Goal: Book appointment/travel/reservation

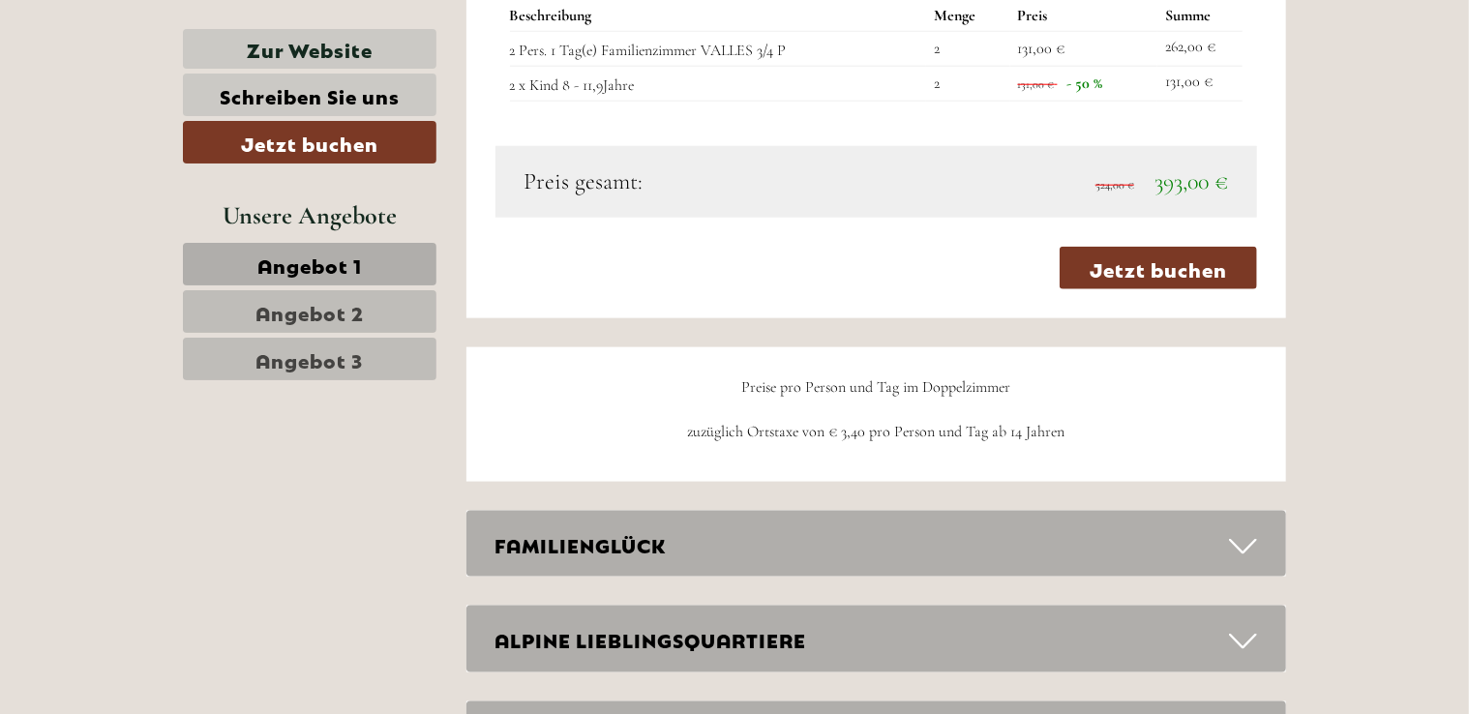
scroll to position [4647, 0]
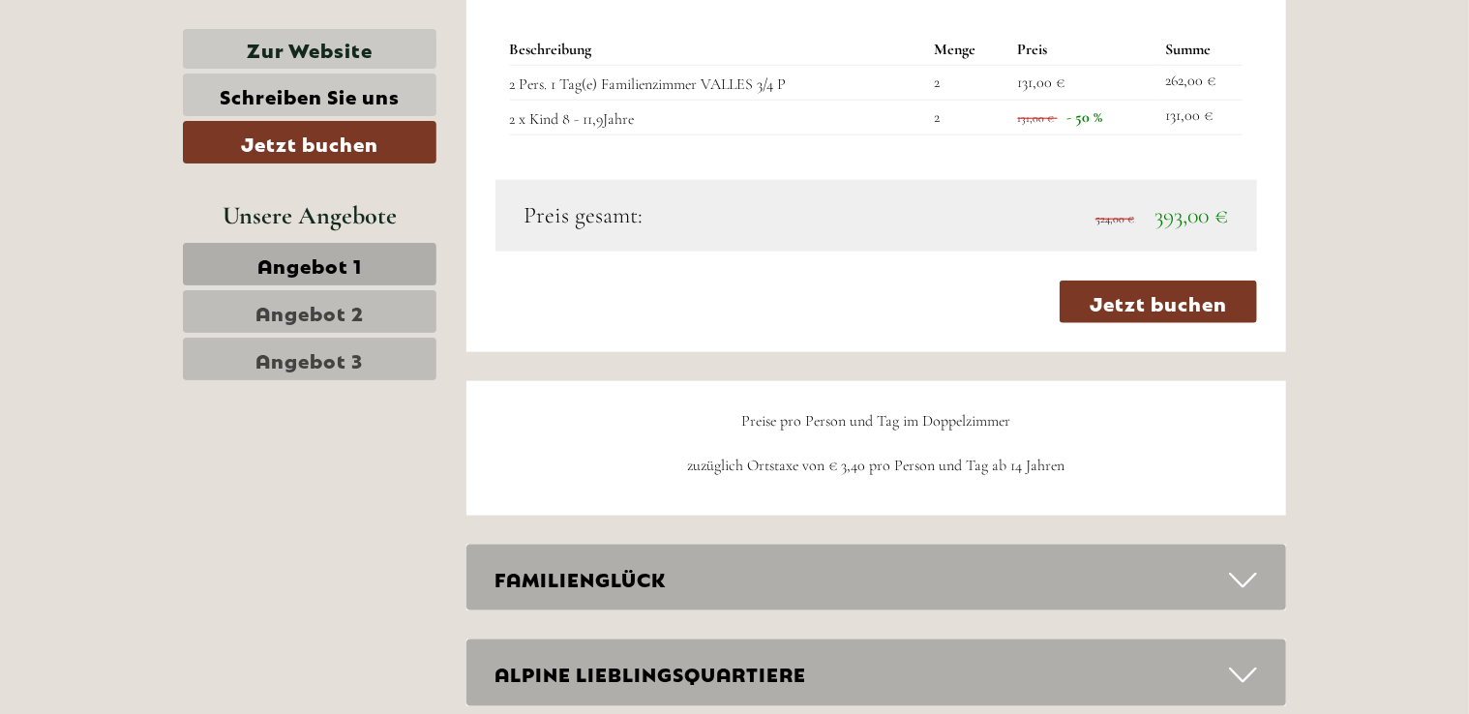
click at [1239, 575] on icon at bounding box center [1243, 580] width 28 height 33
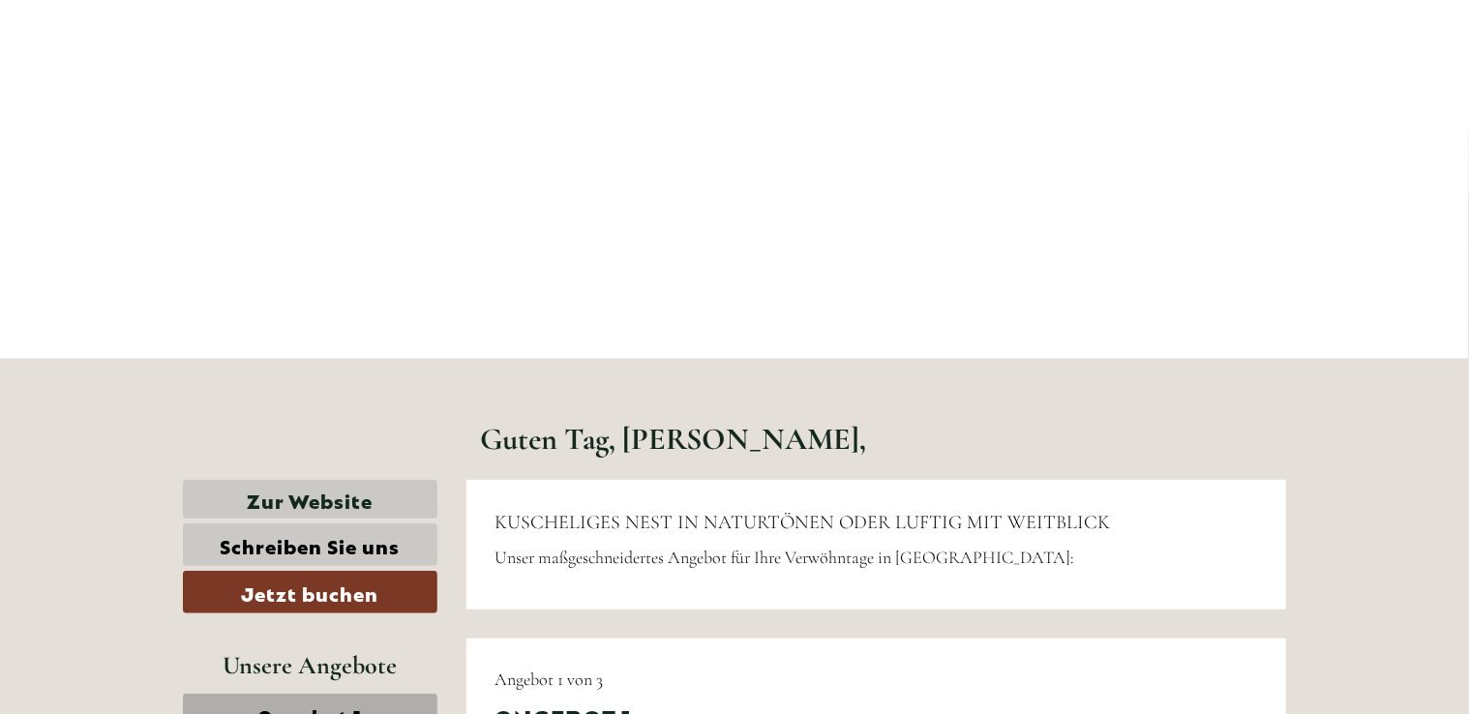
scroll to position [0, 0]
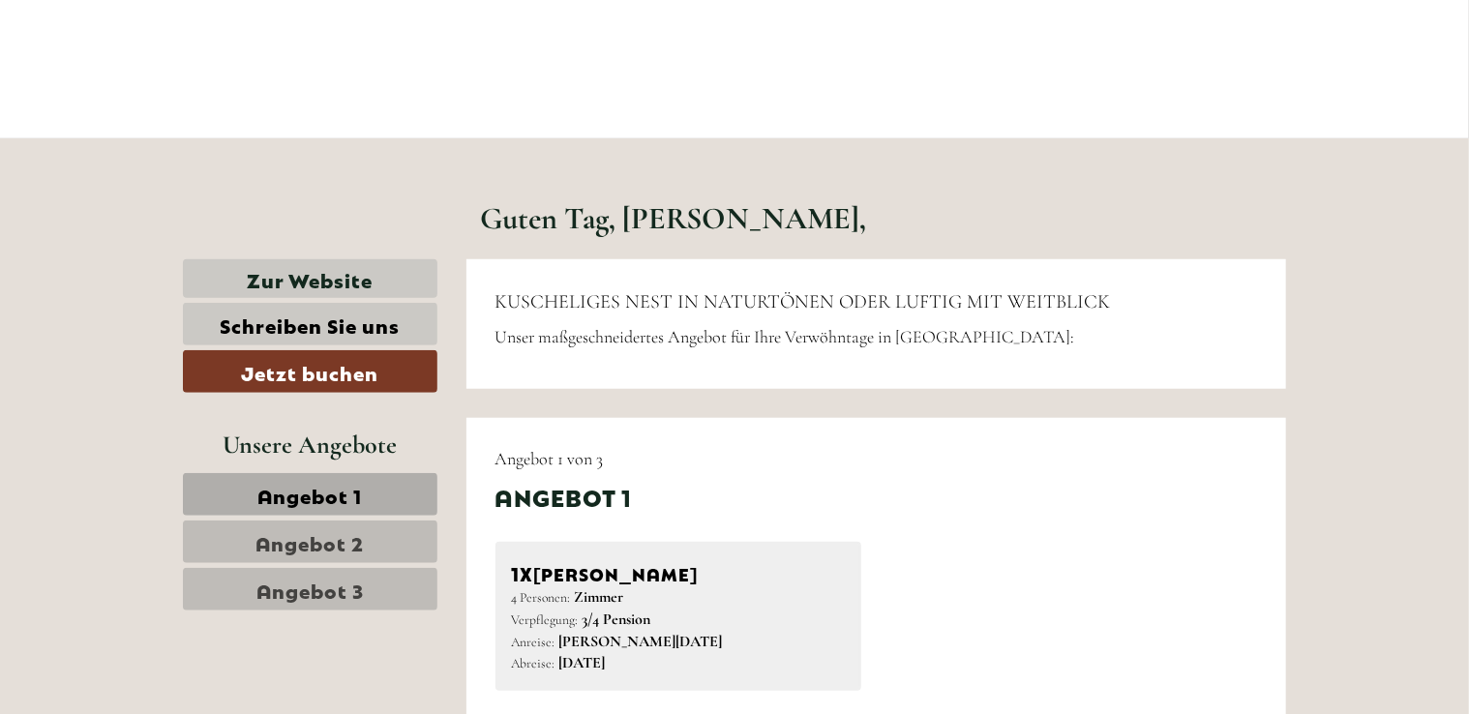
click at [341, 489] on span "Angebot 1" at bounding box center [309, 494] width 105 height 27
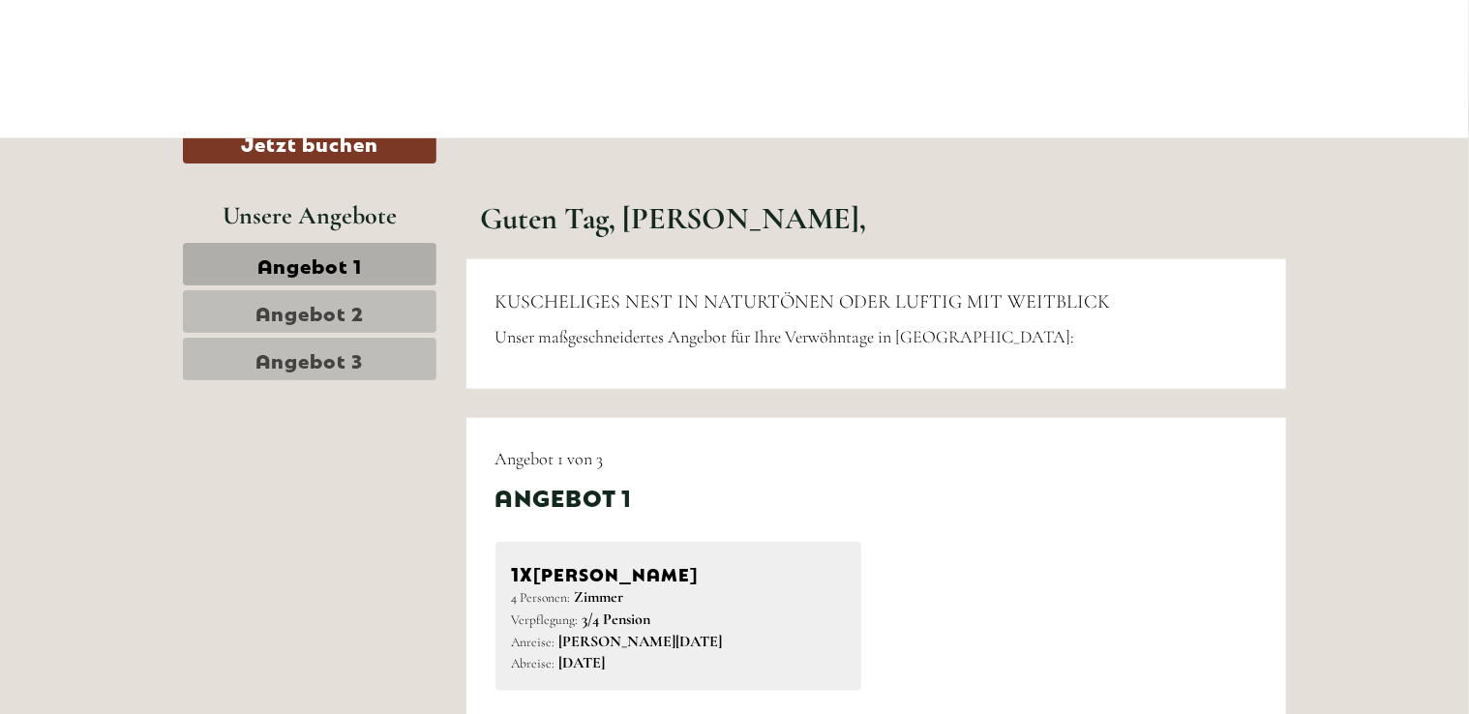
scroll to position [999, 0]
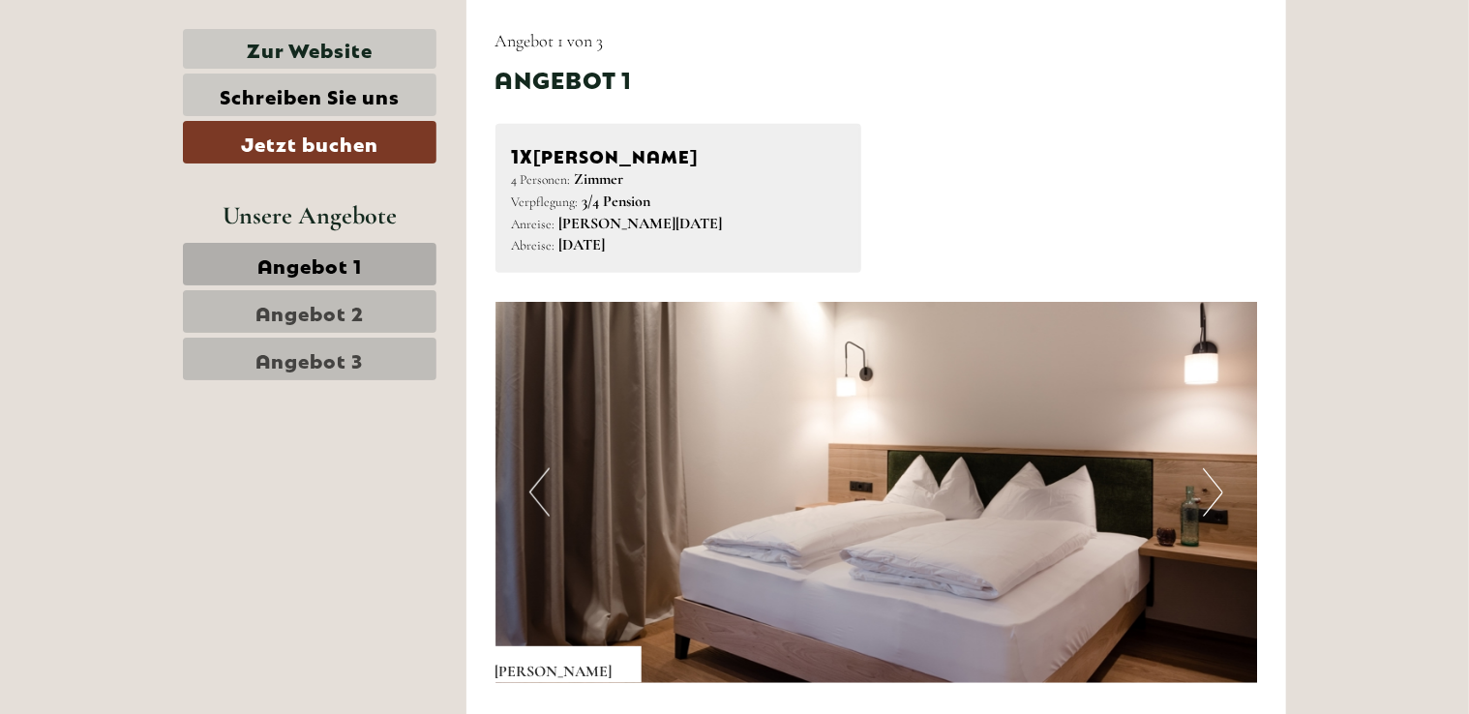
click at [383, 314] on link "Angebot 2" at bounding box center [310, 311] width 254 height 43
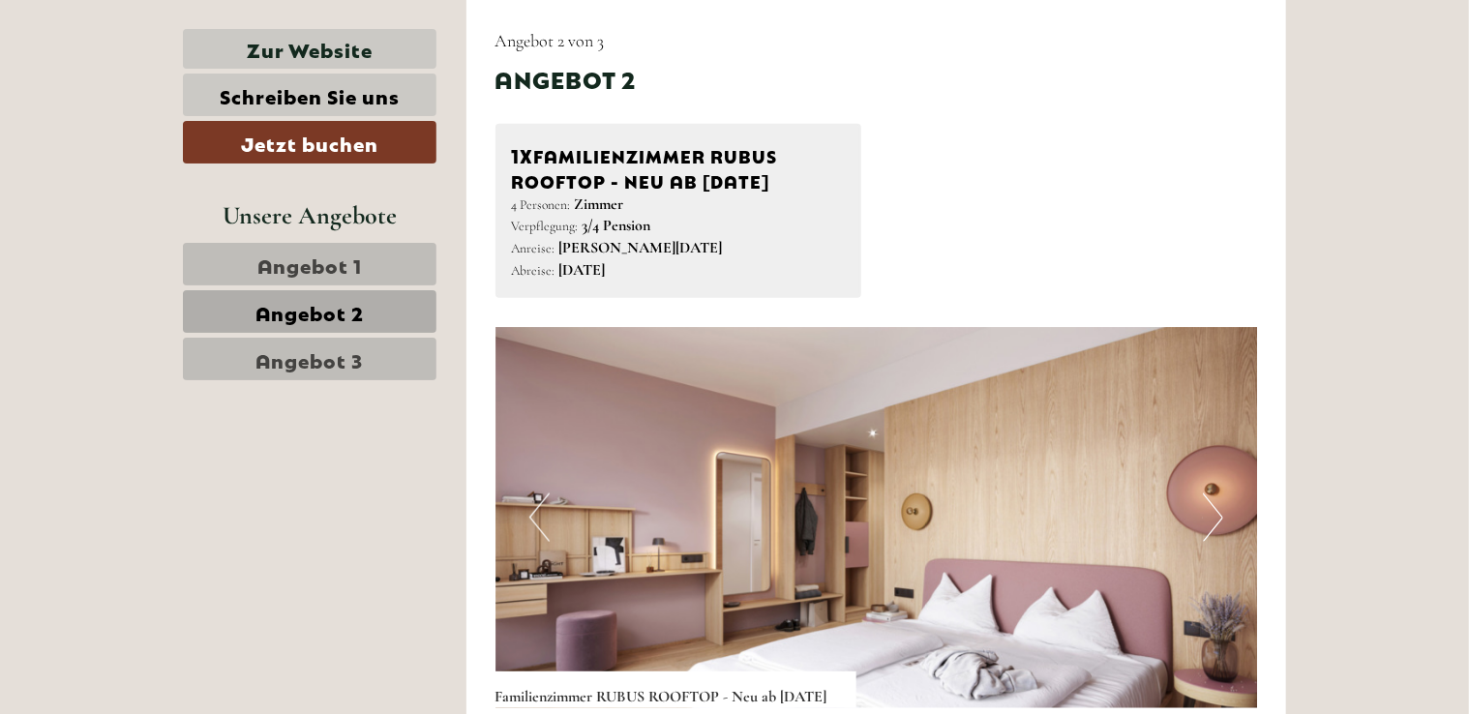
click at [330, 358] on span "Angebot 3" at bounding box center [310, 359] width 107 height 27
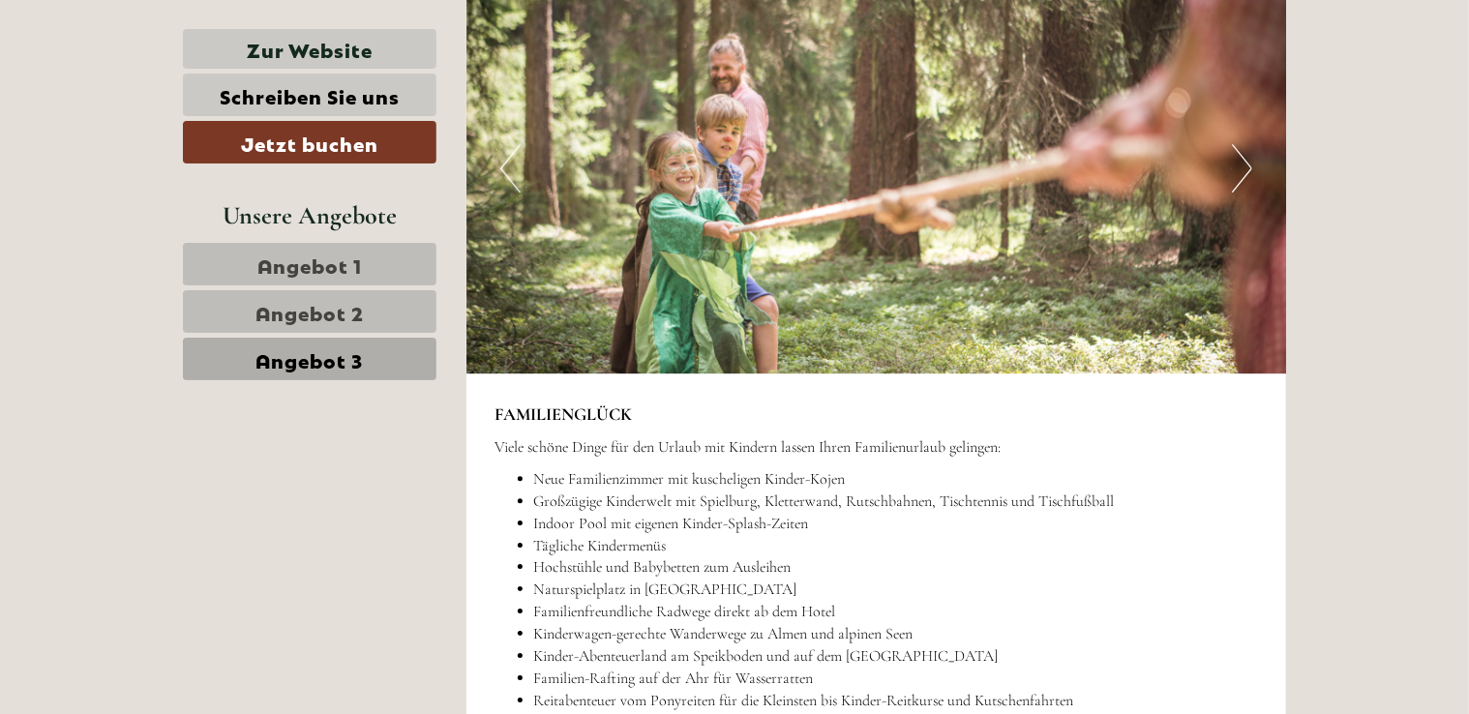
scroll to position [2935, 0]
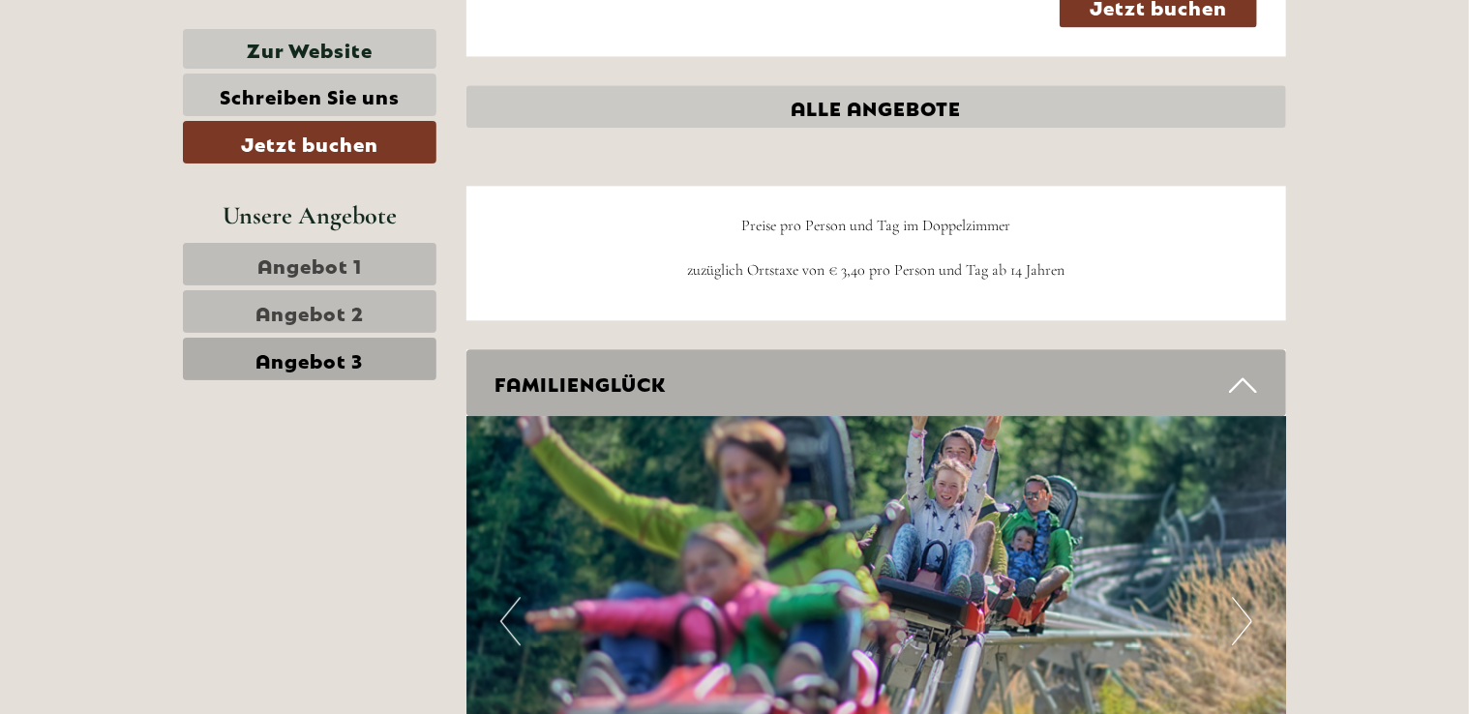
click at [362, 270] on span "Angebot 1" at bounding box center [309, 264] width 105 height 27
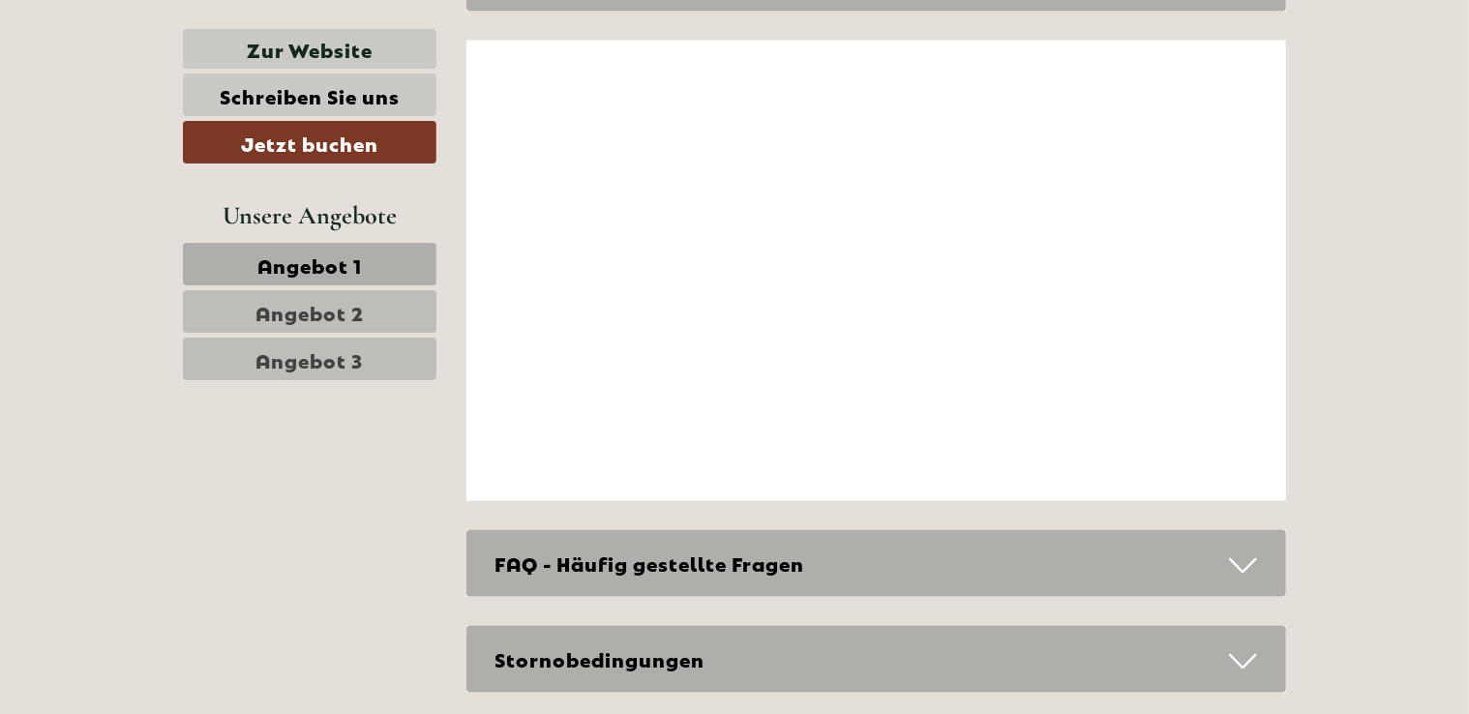
scroll to position [5452, 0]
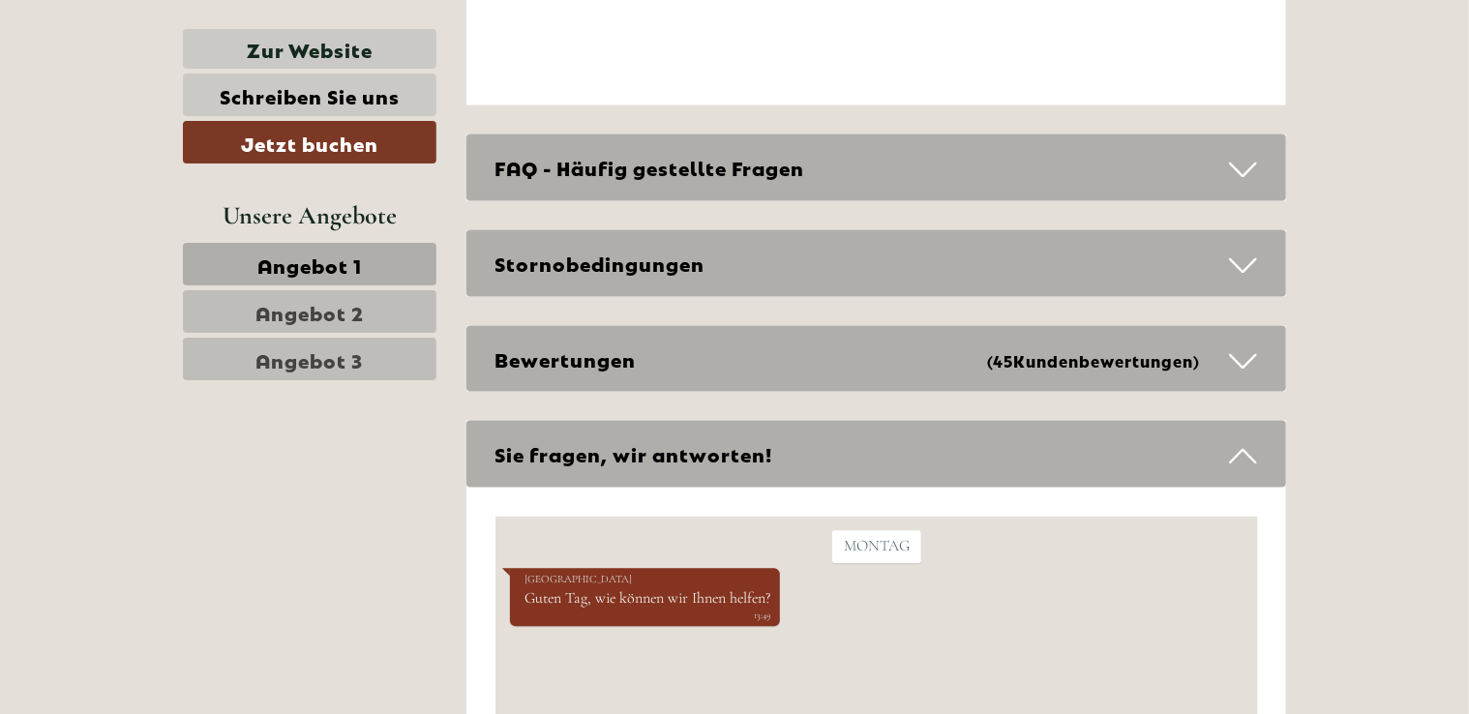
click at [579, 257] on div "Stornobedingungen" at bounding box center [877, 263] width 821 height 67
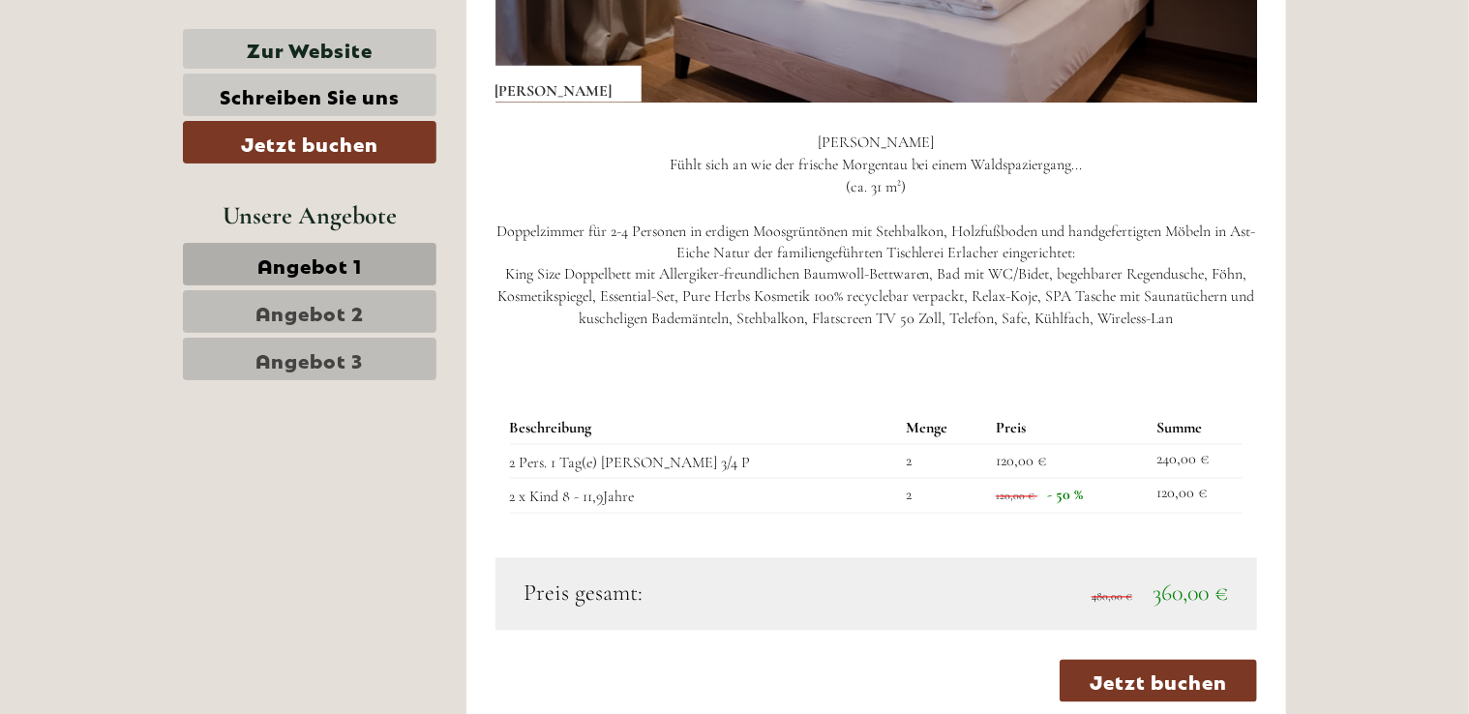
scroll to position [1646, 0]
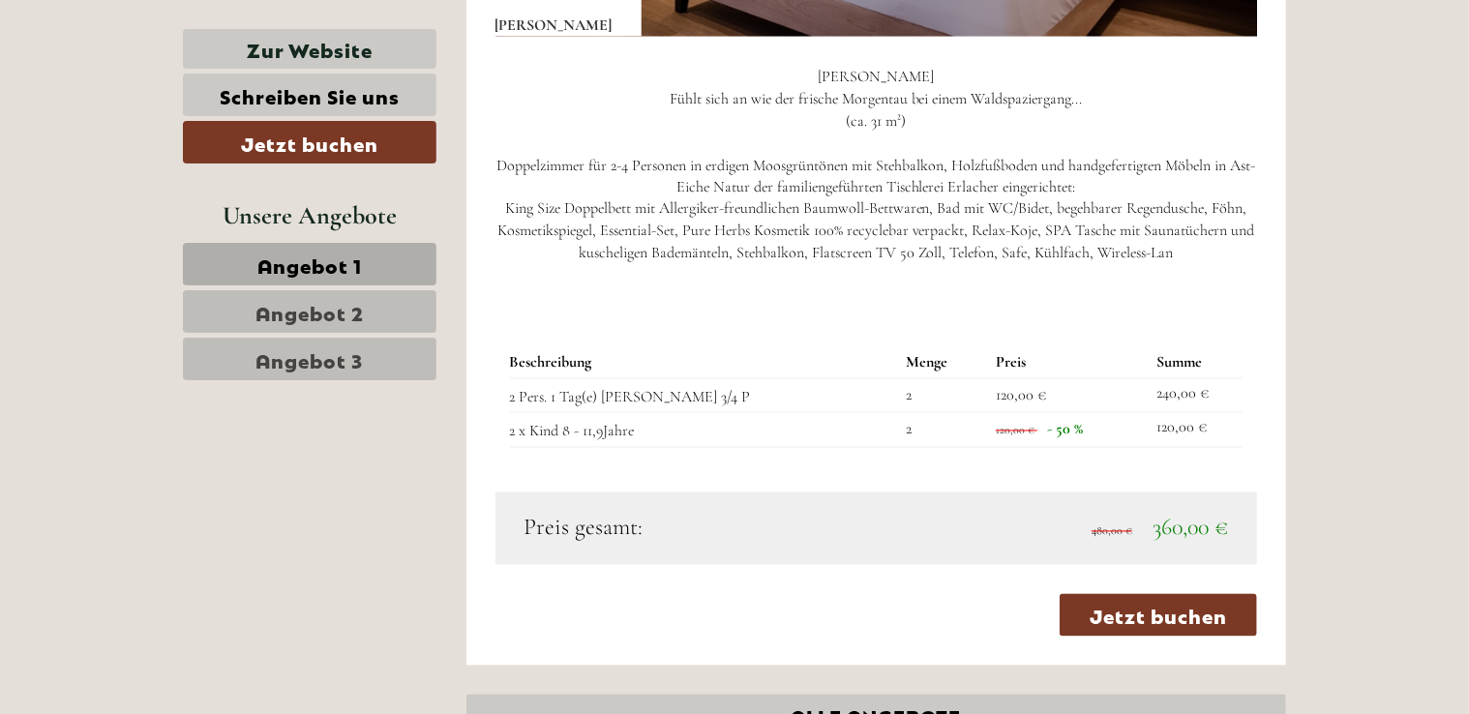
drag, startPoint x: 1015, startPoint y: 432, endPoint x: 951, endPoint y: 447, distance: 65.7
click at [951, 447] on table "Beschreibung Menge Preis Summe 2 Pers. 1 Tag(e) [PERSON_NAME] 3/4 P 2 120,00 € …" at bounding box center [877, 398] width 734 height 101
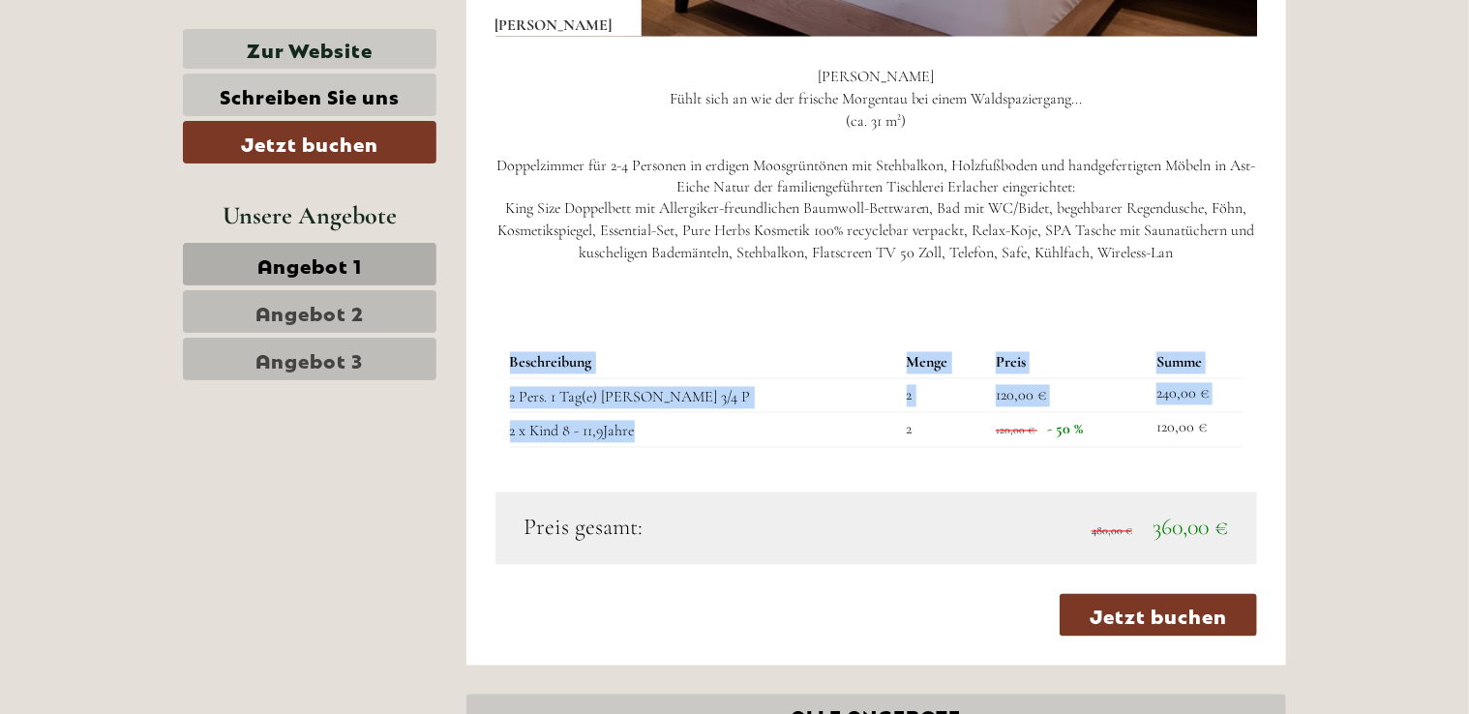
drag, startPoint x: 951, startPoint y: 447, endPoint x: 470, endPoint y: 436, distance: 481.3
click at [470, 436] on div "Angebot 1 von 3 Angebot 1 1x Familienzimmer SILVA 4 Personen: Zimmer Verpflegun…" at bounding box center [877, 9] width 821 height 1312
drag, startPoint x: 470, startPoint y: 436, endPoint x: 612, endPoint y: 433, distance: 142.3
click at [612, 433] on td "2 x Kind 8 - 11,9Jahre" at bounding box center [704, 430] width 389 height 35
click at [755, 451] on div "Beschreibung Menge Preis Summe 2 Pers. 1 Tag(e) [PERSON_NAME] 3/4 P 2 120,00 € …" at bounding box center [877, 399] width 763 height 190
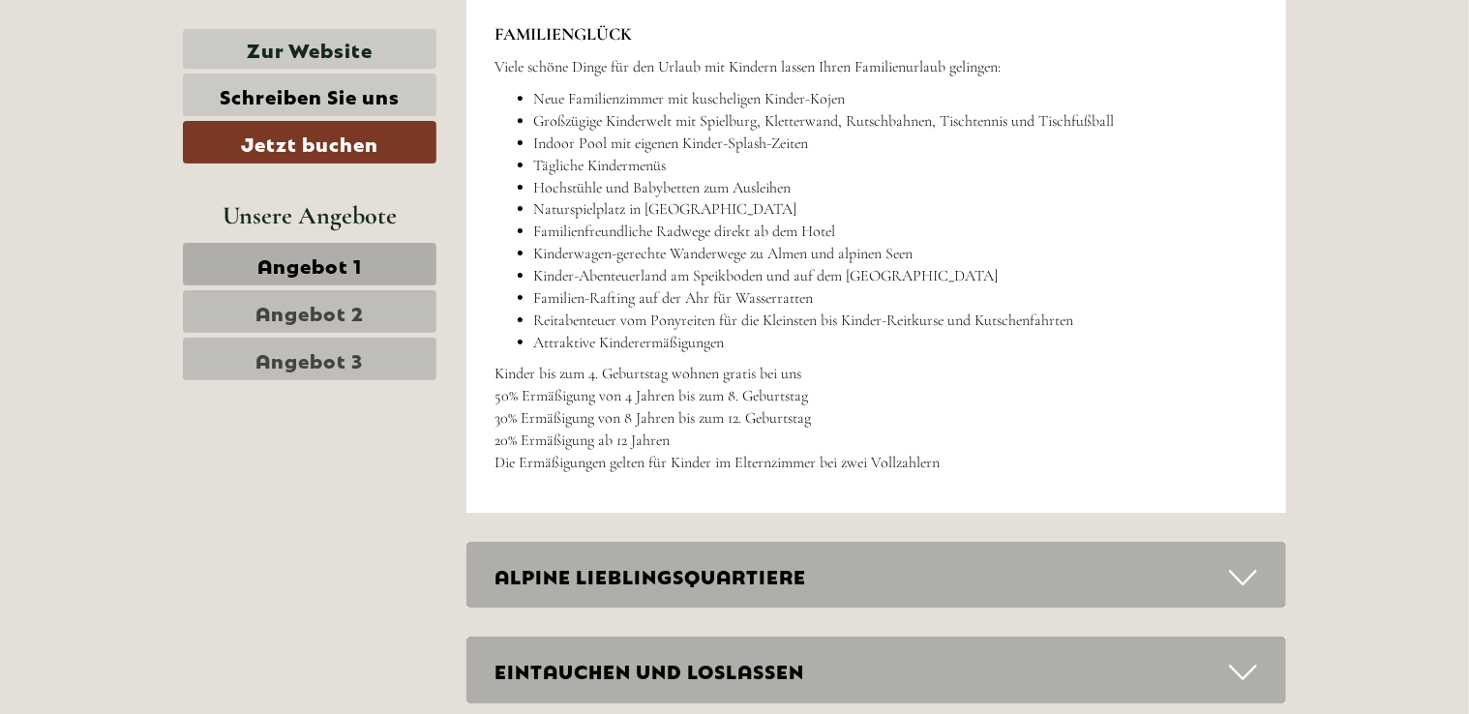
scroll to position [3098, 0]
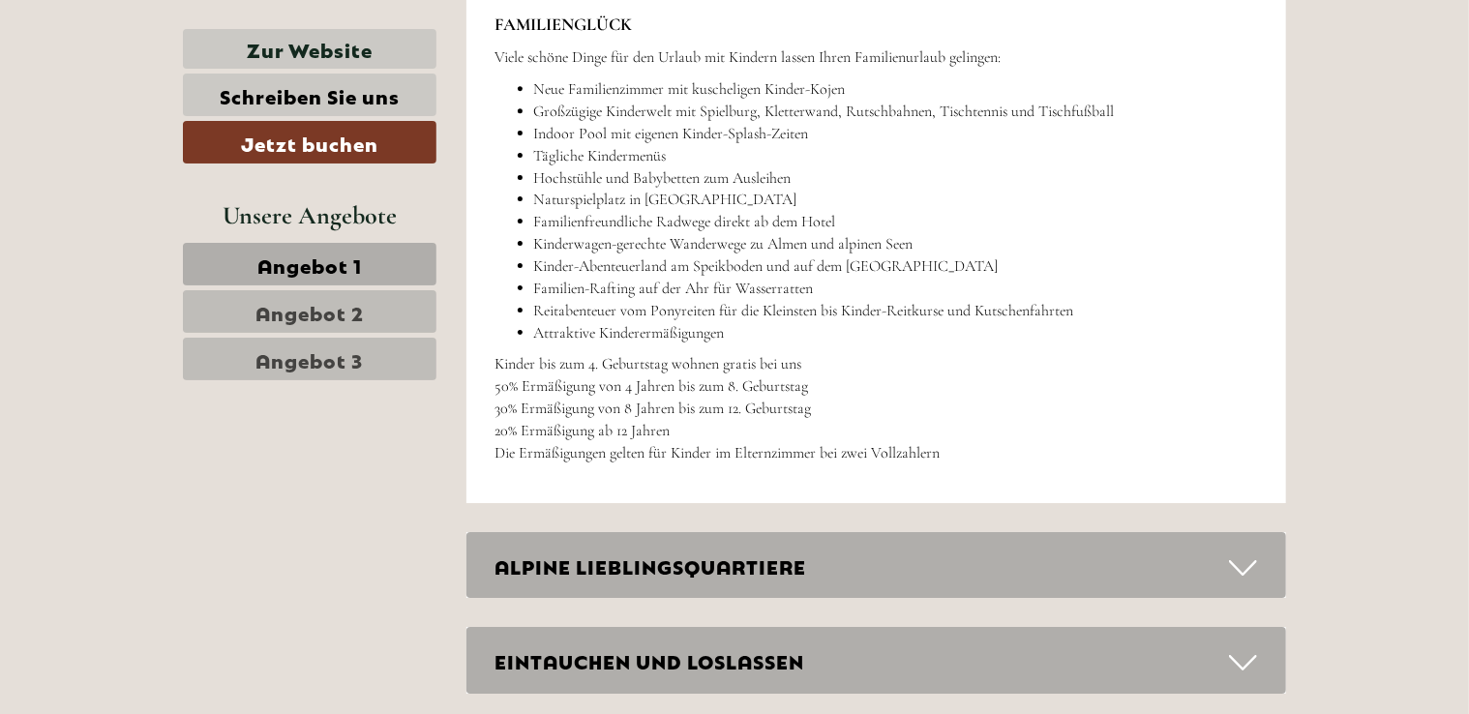
drag, startPoint x: 844, startPoint y: 465, endPoint x: 583, endPoint y: 435, distance: 263.1
click at [583, 435] on div "FAMILIENGLÜCK Viele schöne Dinge für den Urlaub mit Kindern lassen Ihren Famili…" at bounding box center [877, 244] width 821 height 520
drag, startPoint x: 583, startPoint y: 435, endPoint x: 1028, endPoint y: 342, distance: 454.9
click at [1028, 342] on li "Attraktive Kinderermäßigungen" at bounding box center [896, 333] width 724 height 22
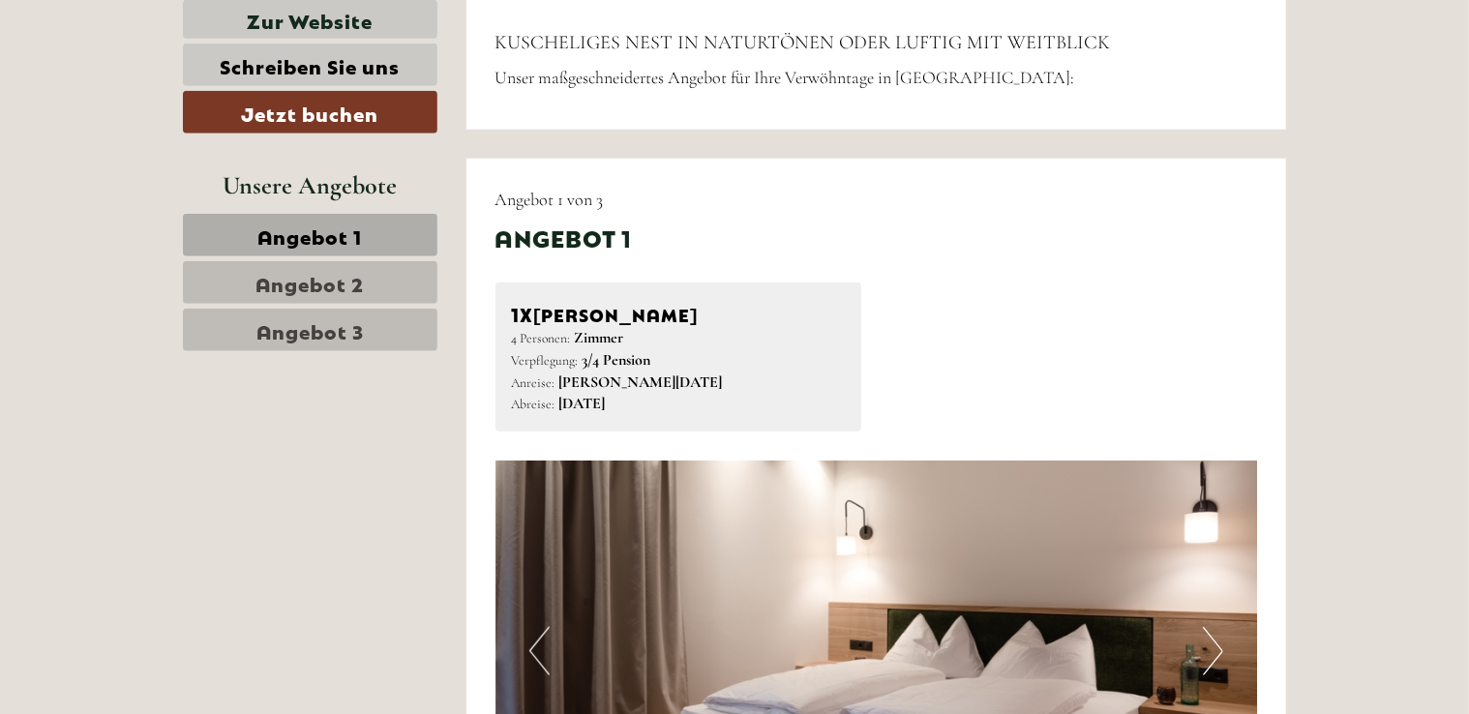
scroll to position [1065, 0]
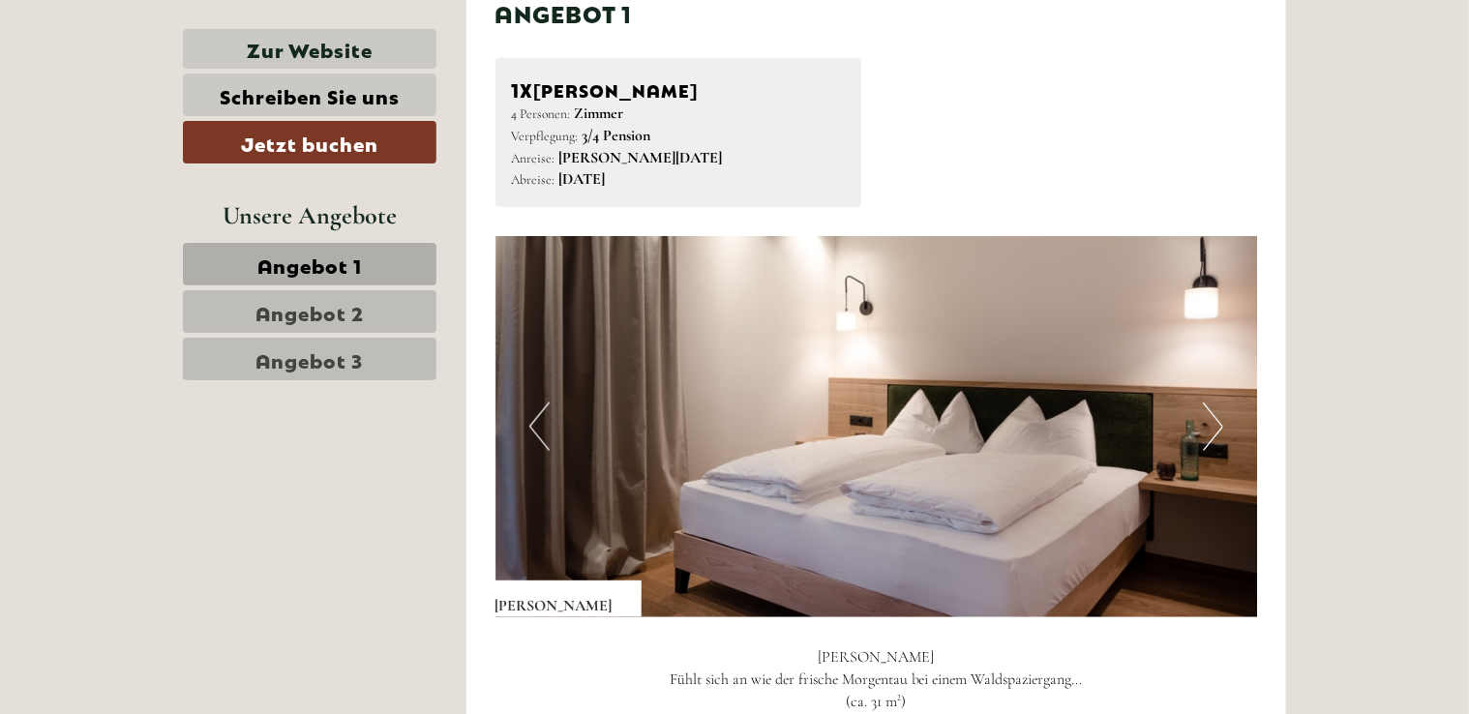
click at [1220, 429] on button "Next" at bounding box center [1213, 427] width 20 height 48
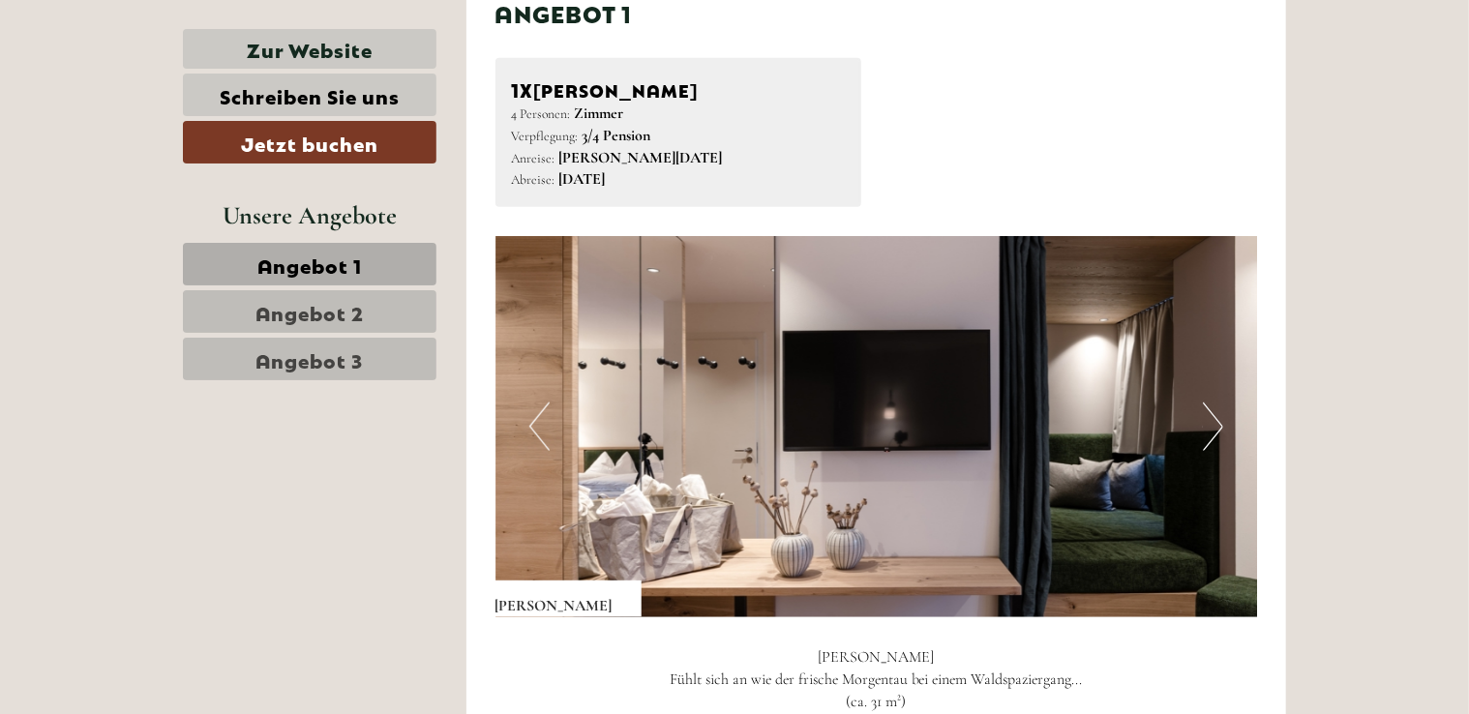
click at [1220, 427] on button "Next" at bounding box center [1213, 427] width 20 height 48
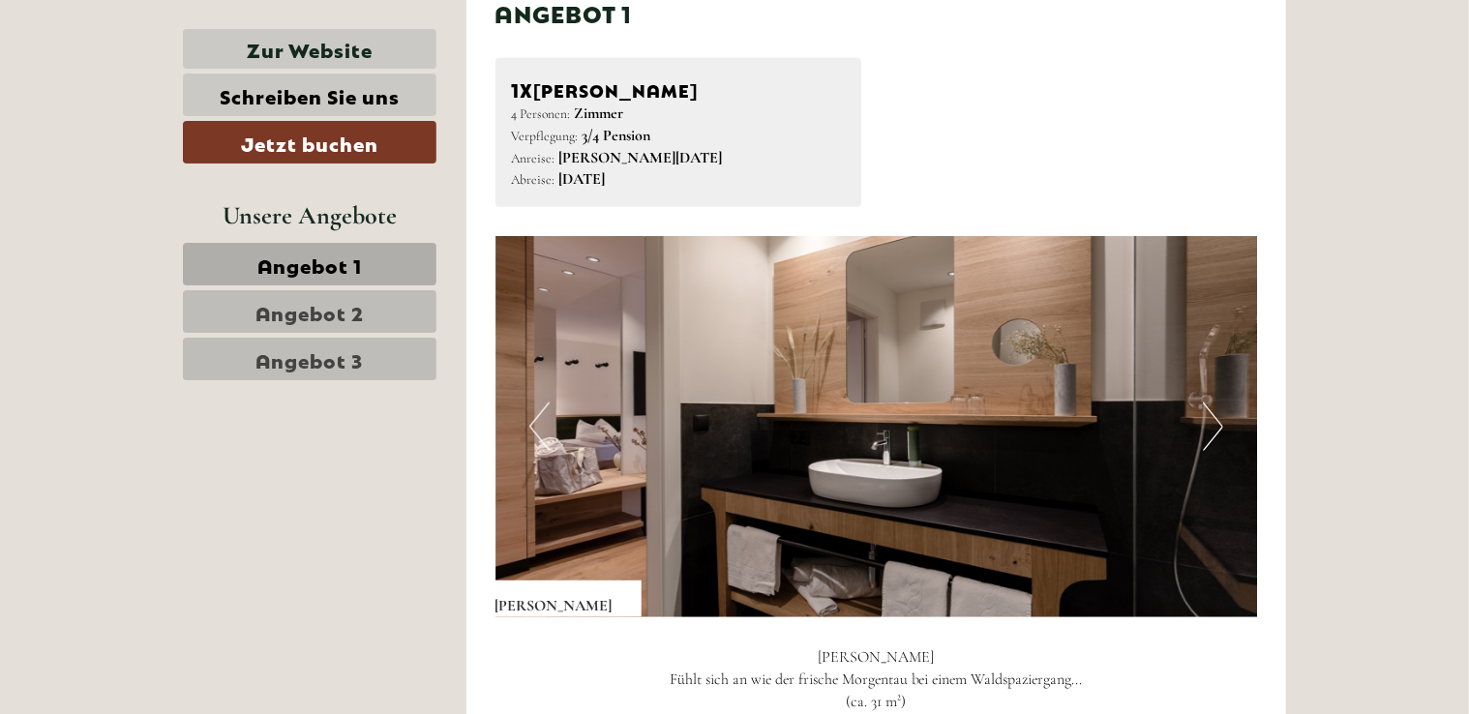
click at [1220, 427] on button "Next" at bounding box center [1213, 427] width 20 height 48
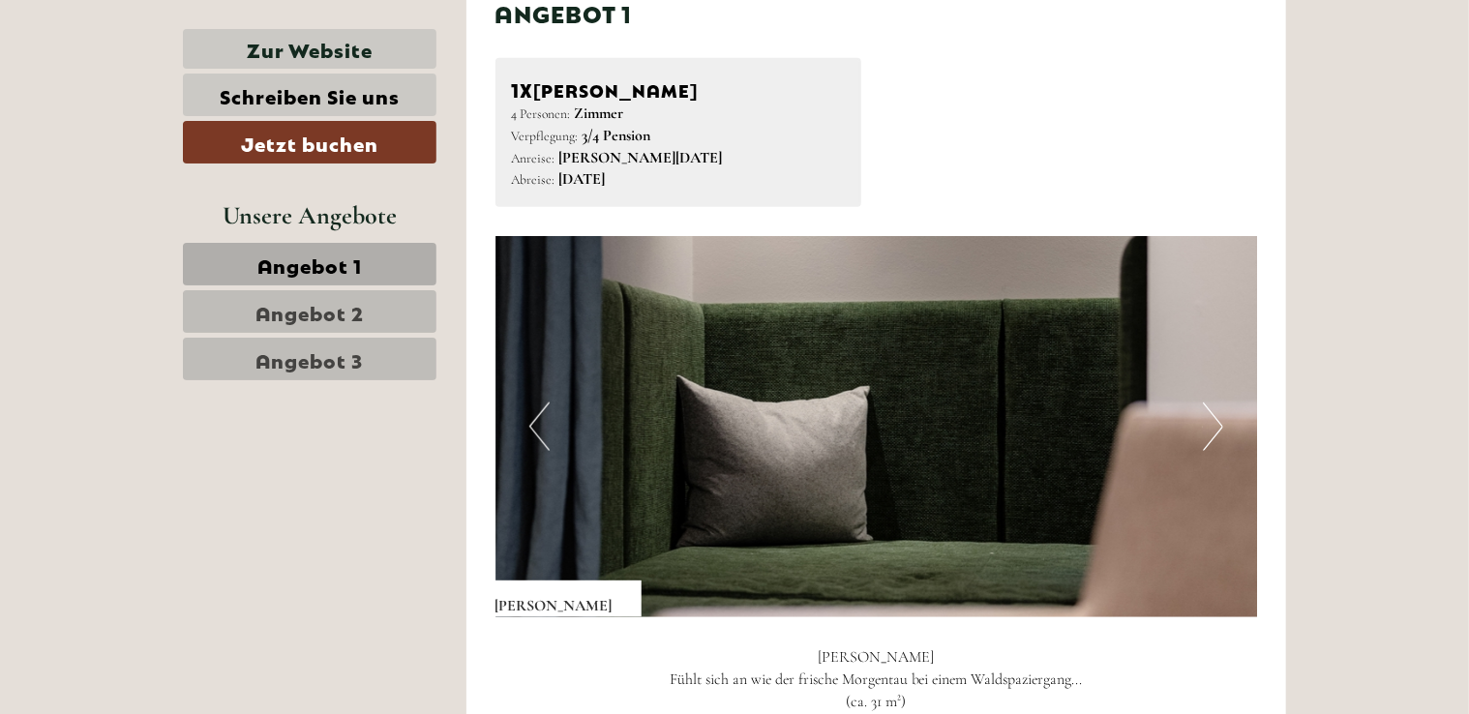
click at [1220, 427] on button "Next" at bounding box center [1213, 427] width 20 height 48
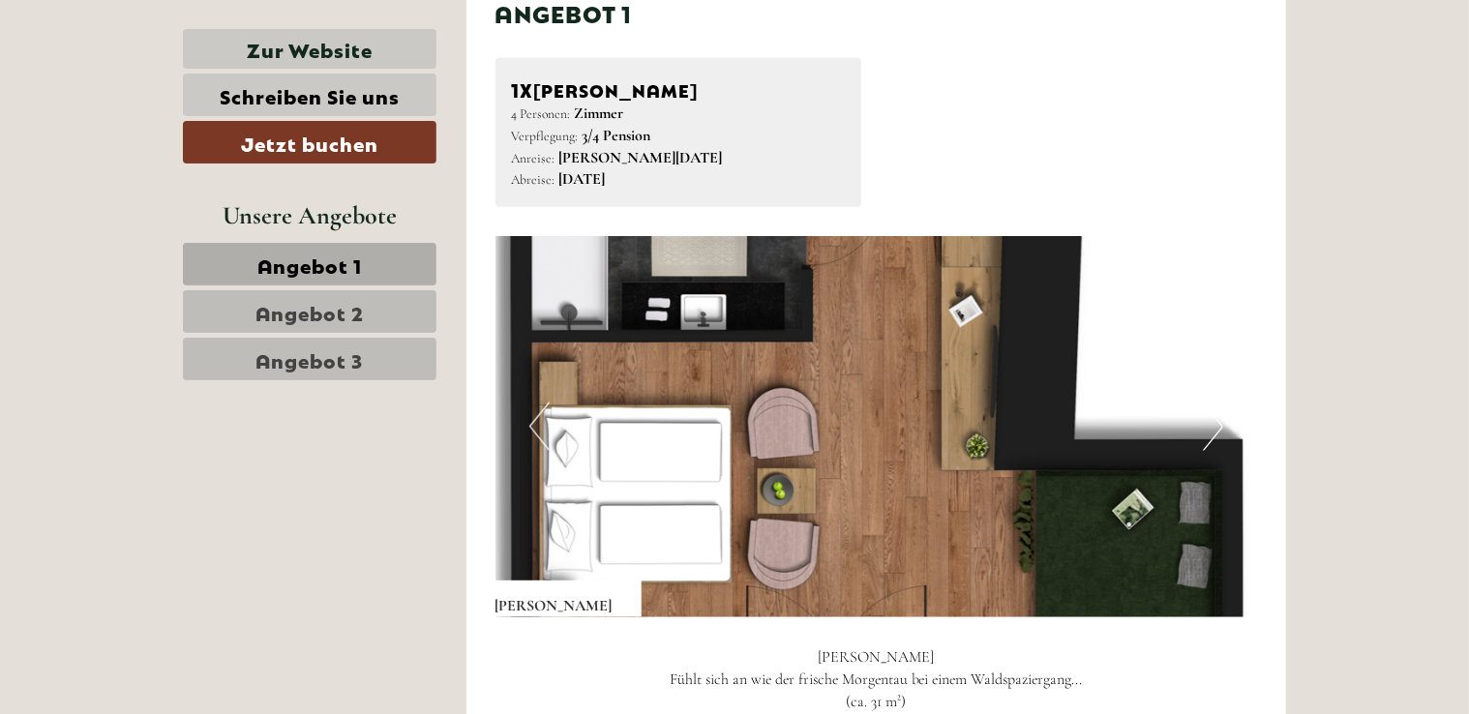
click at [1208, 428] on button "Next" at bounding box center [1213, 427] width 20 height 48
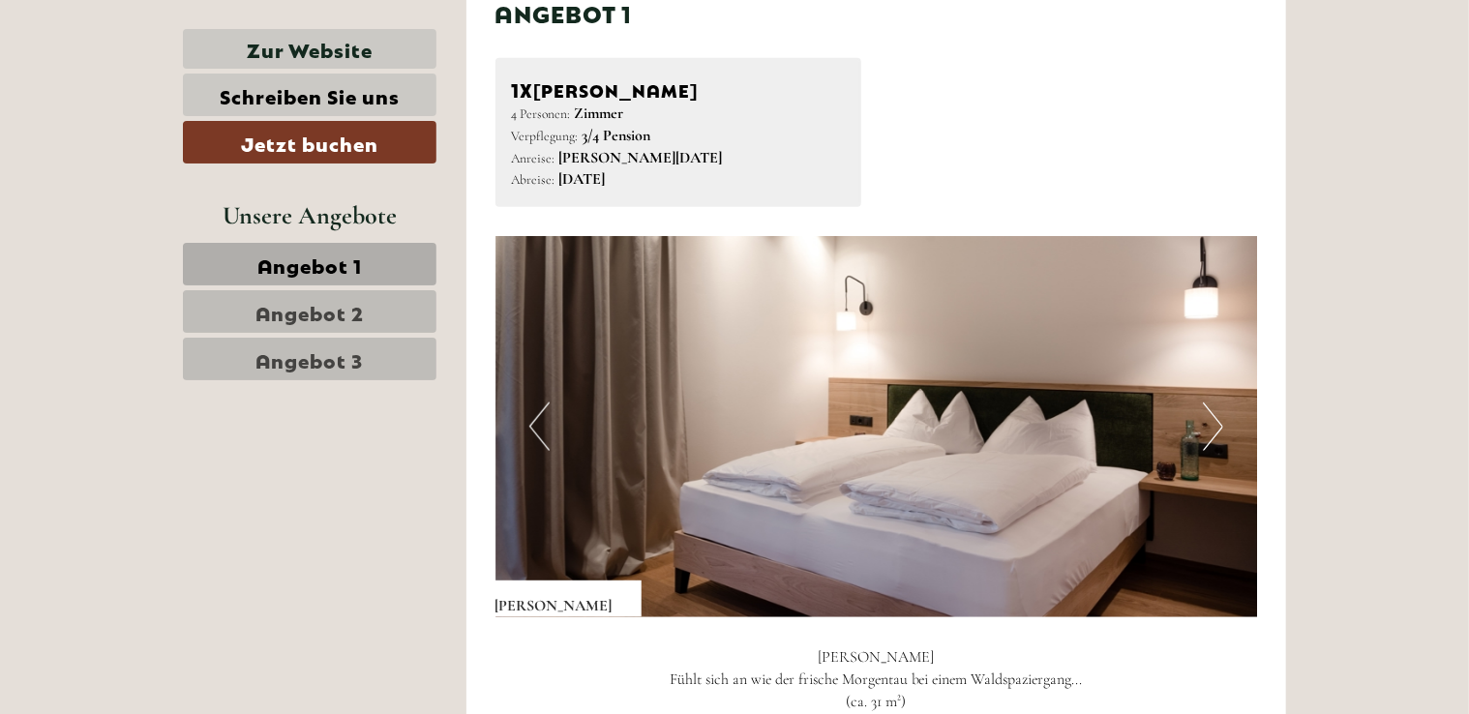
click at [1208, 428] on button "Next" at bounding box center [1213, 427] width 20 height 48
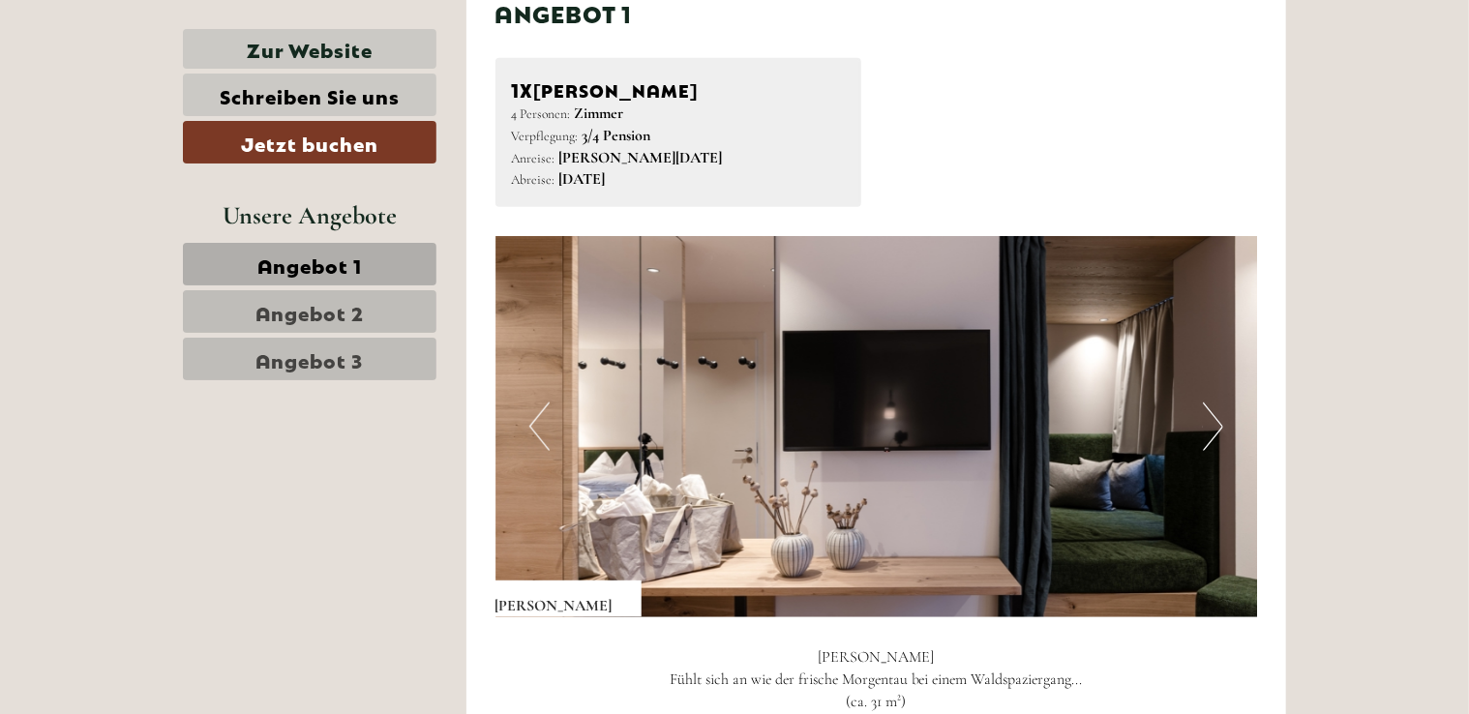
click at [1208, 428] on button "Next" at bounding box center [1213, 427] width 20 height 48
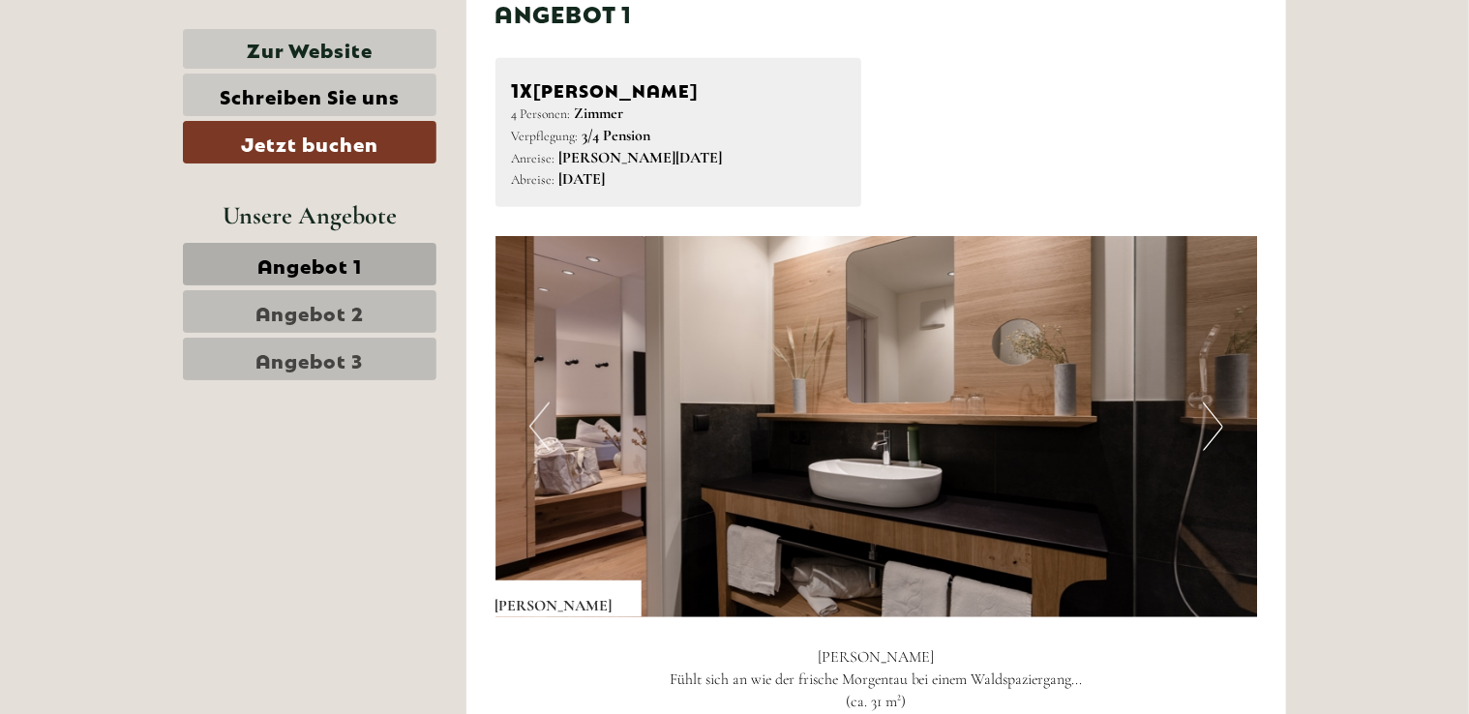
click at [1208, 428] on button "Next" at bounding box center [1213, 427] width 20 height 48
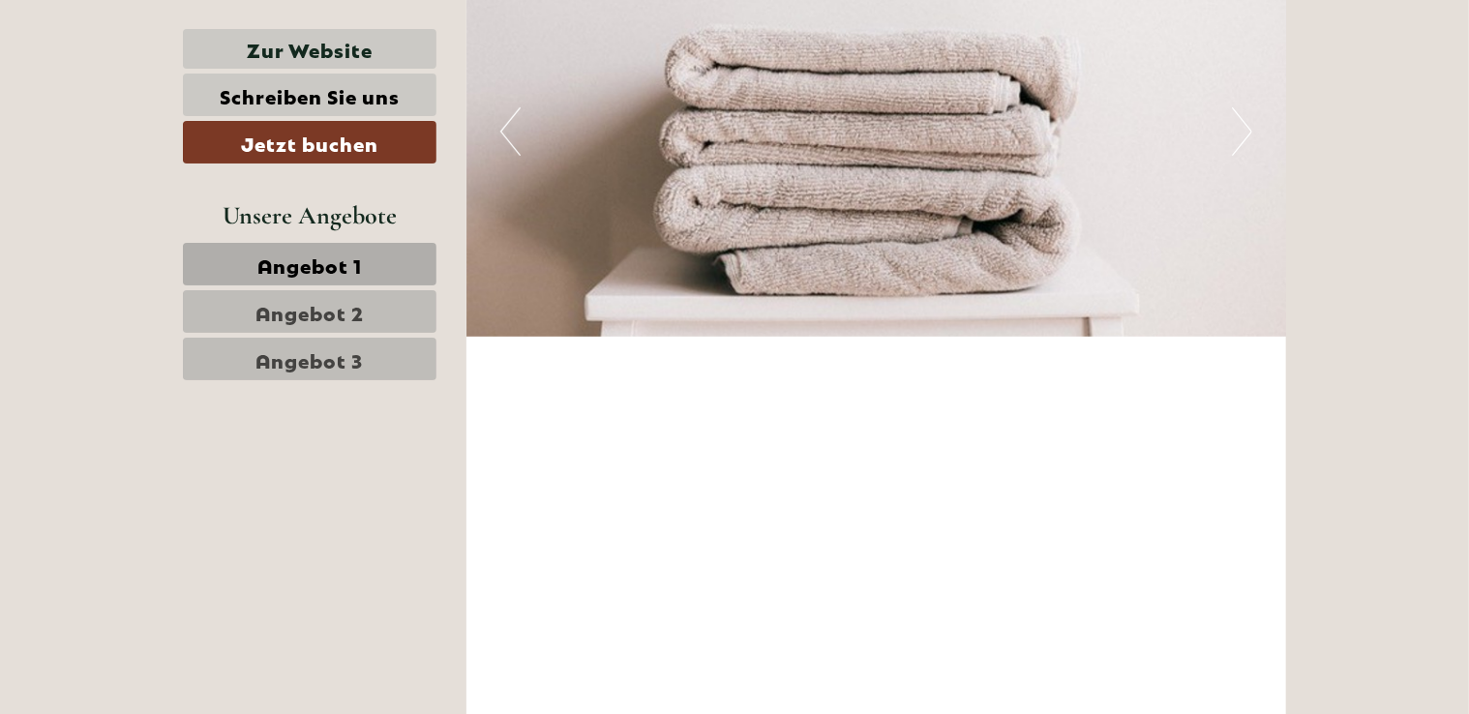
scroll to position [3969, 0]
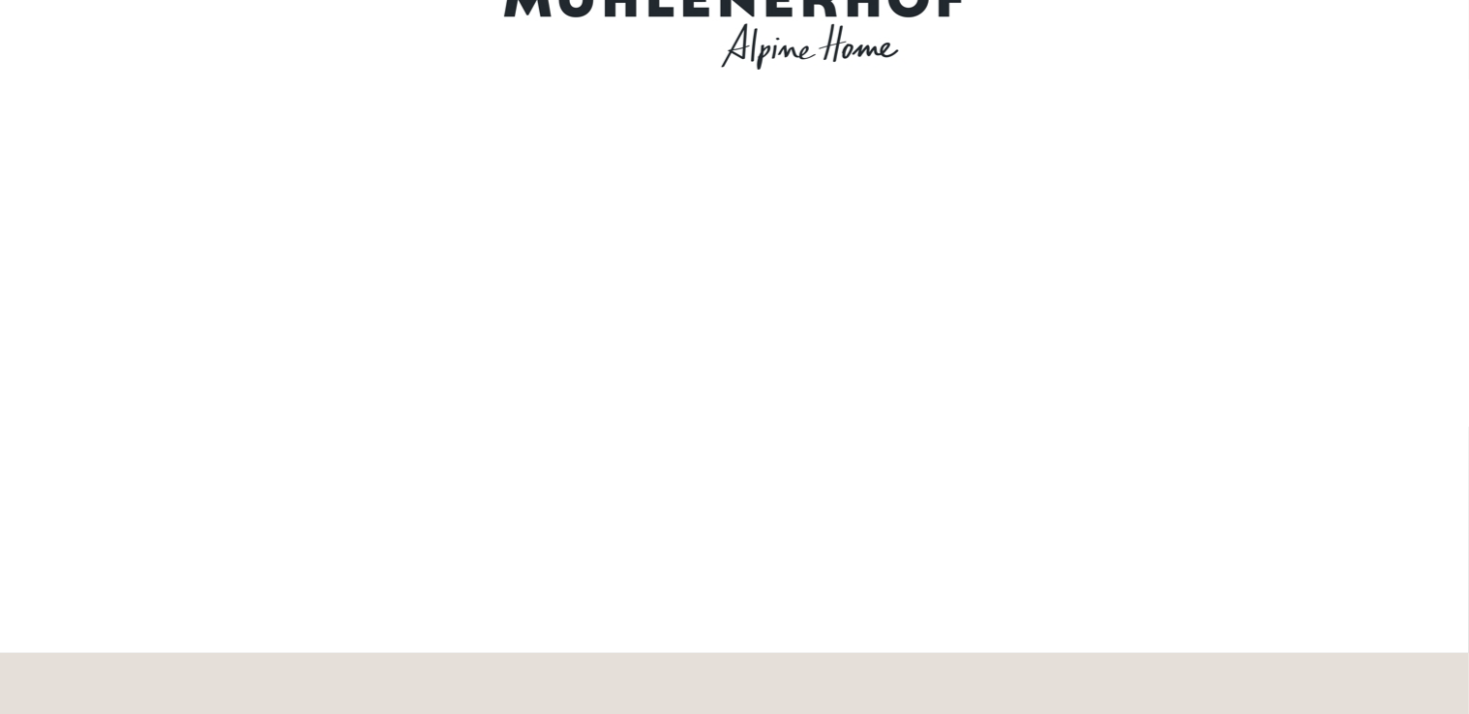
scroll to position [97, 0]
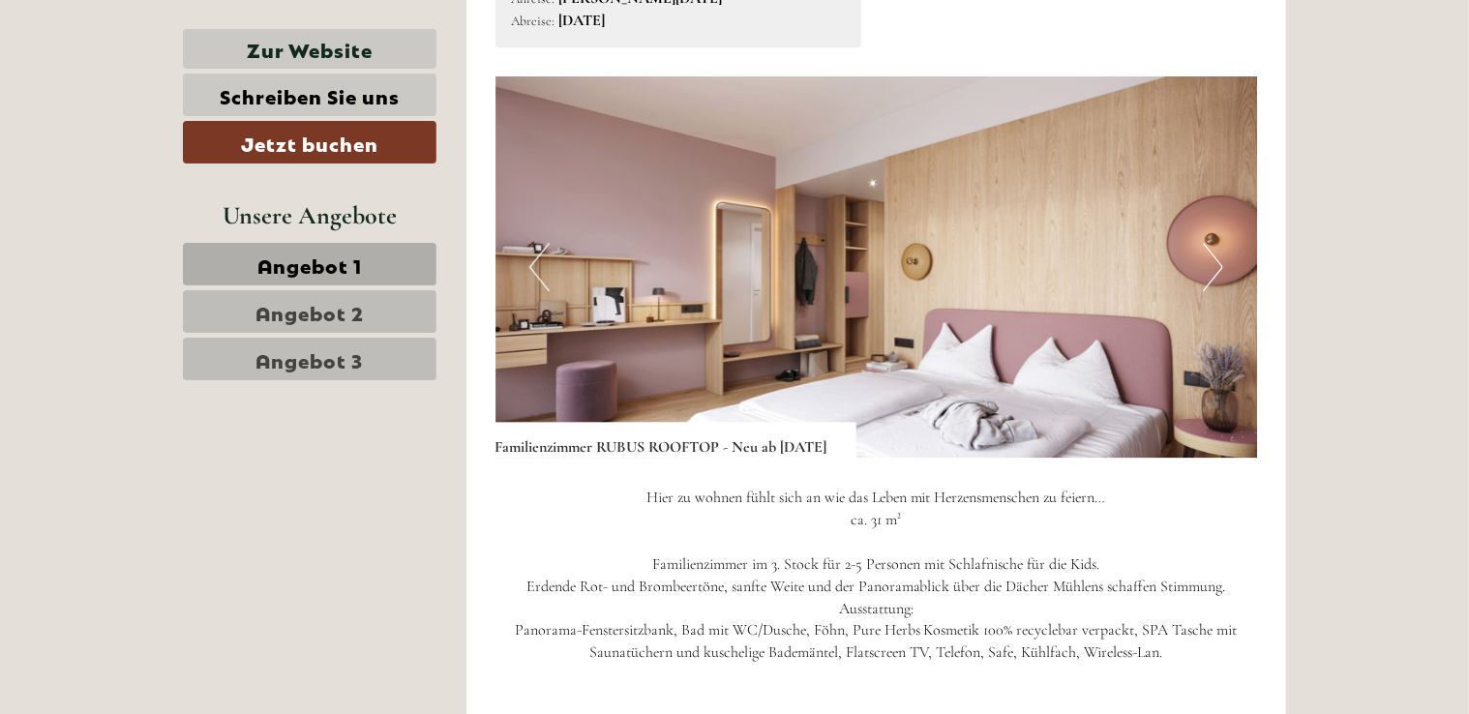
scroll to position [2614, 0]
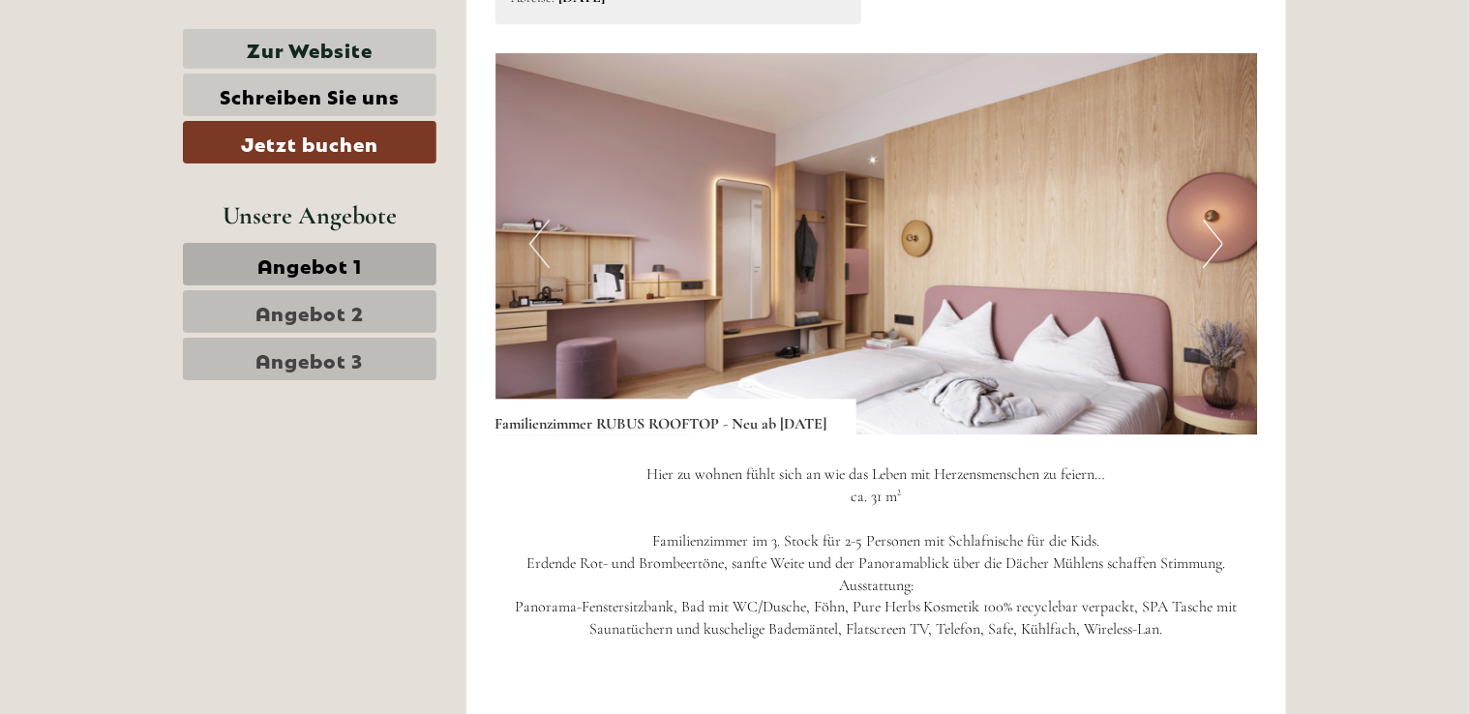
click at [1210, 246] on button "Next" at bounding box center [1213, 244] width 20 height 48
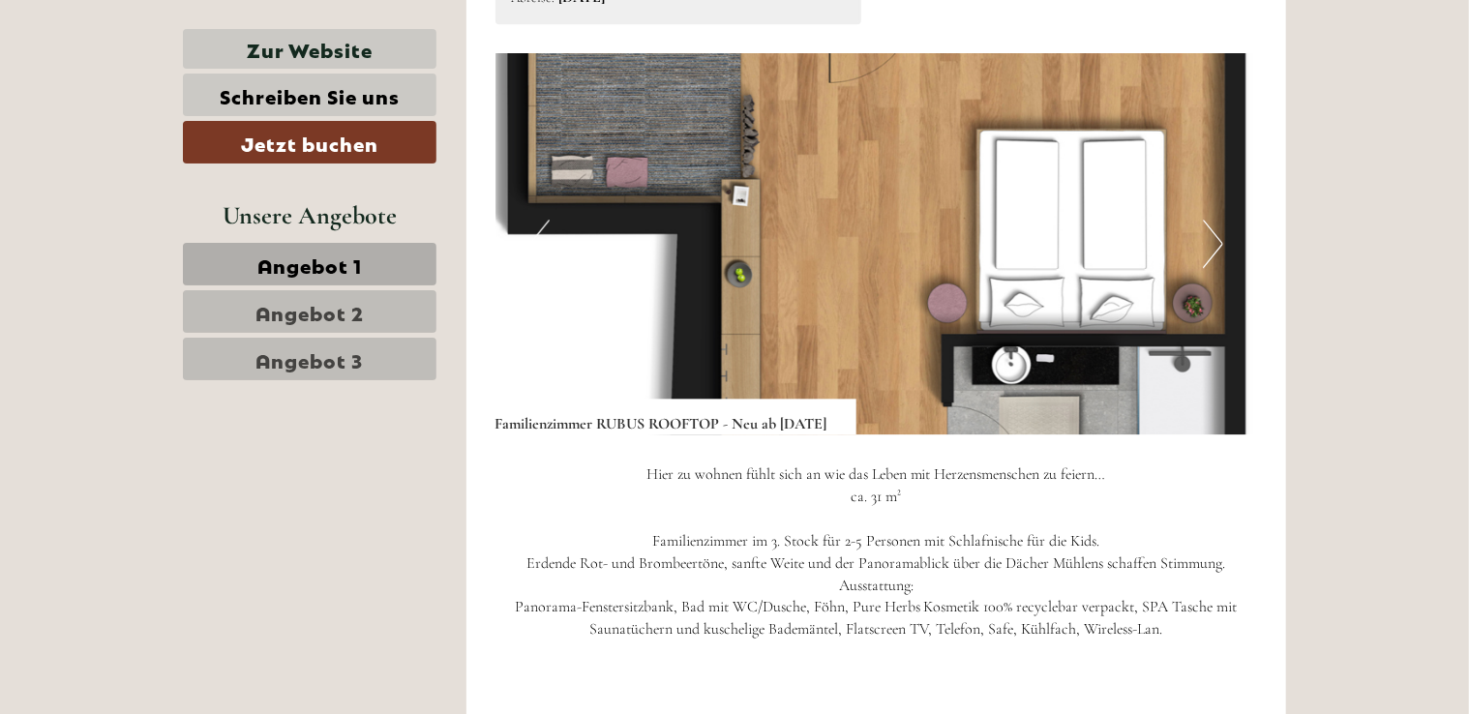
click at [1210, 246] on button "Next" at bounding box center [1213, 244] width 20 height 48
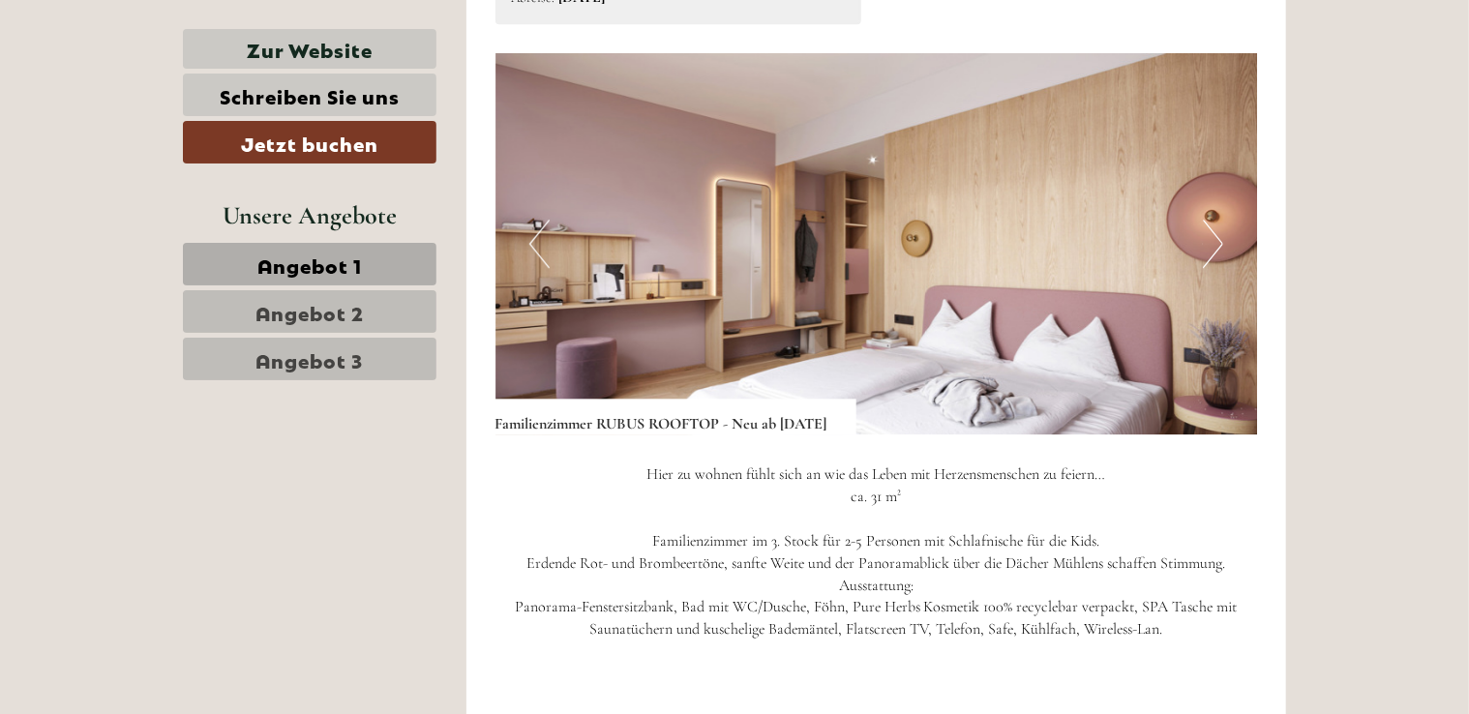
click at [1210, 246] on button "Next" at bounding box center [1213, 244] width 20 height 48
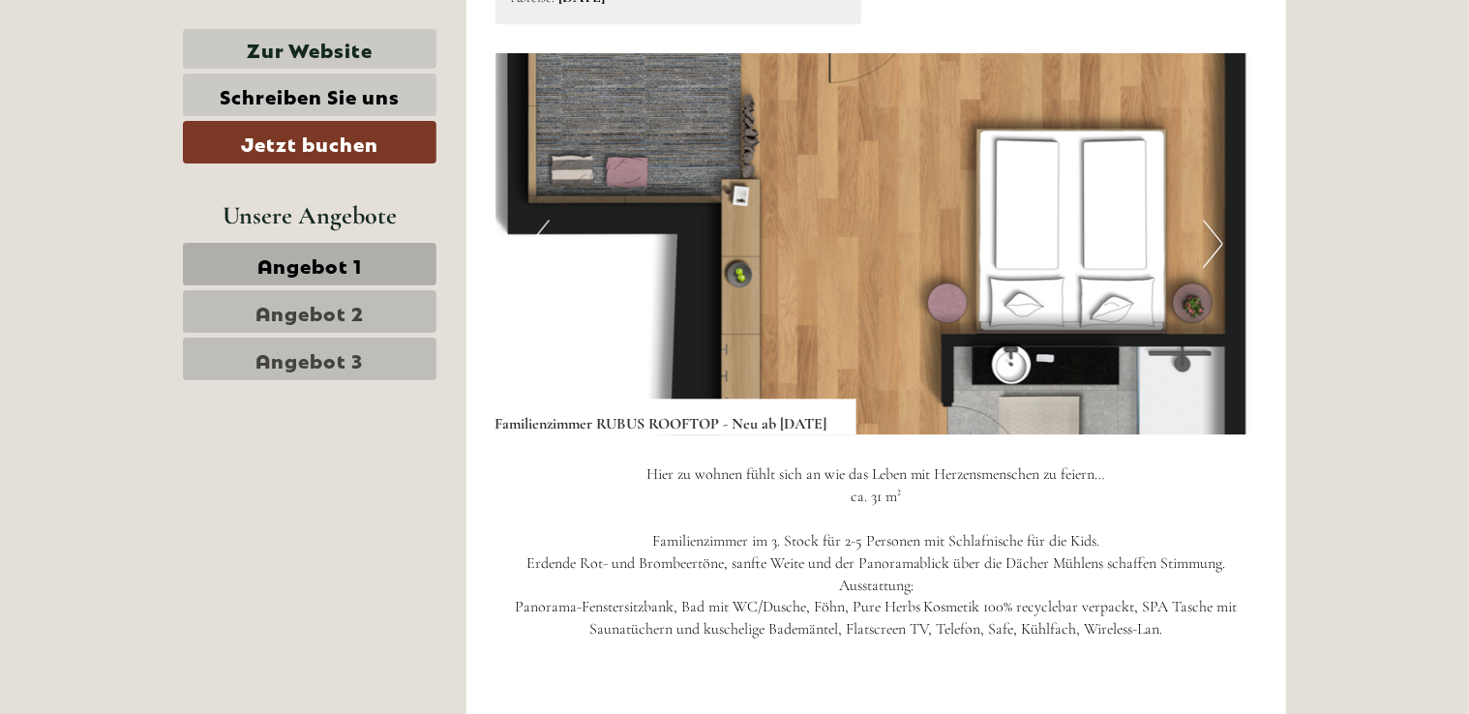
click at [1212, 246] on button "Next" at bounding box center [1213, 244] width 20 height 48
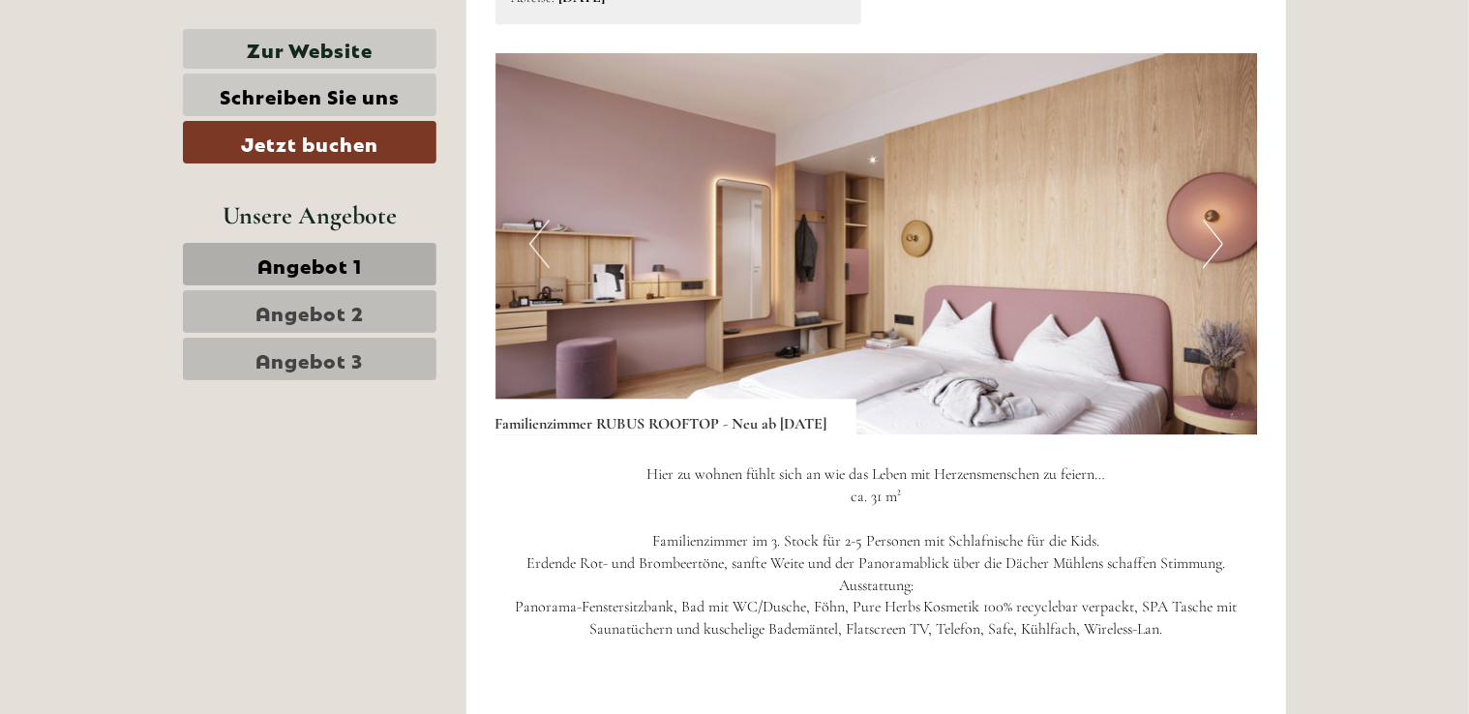
click at [534, 247] on button "Previous" at bounding box center [540, 244] width 20 height 48
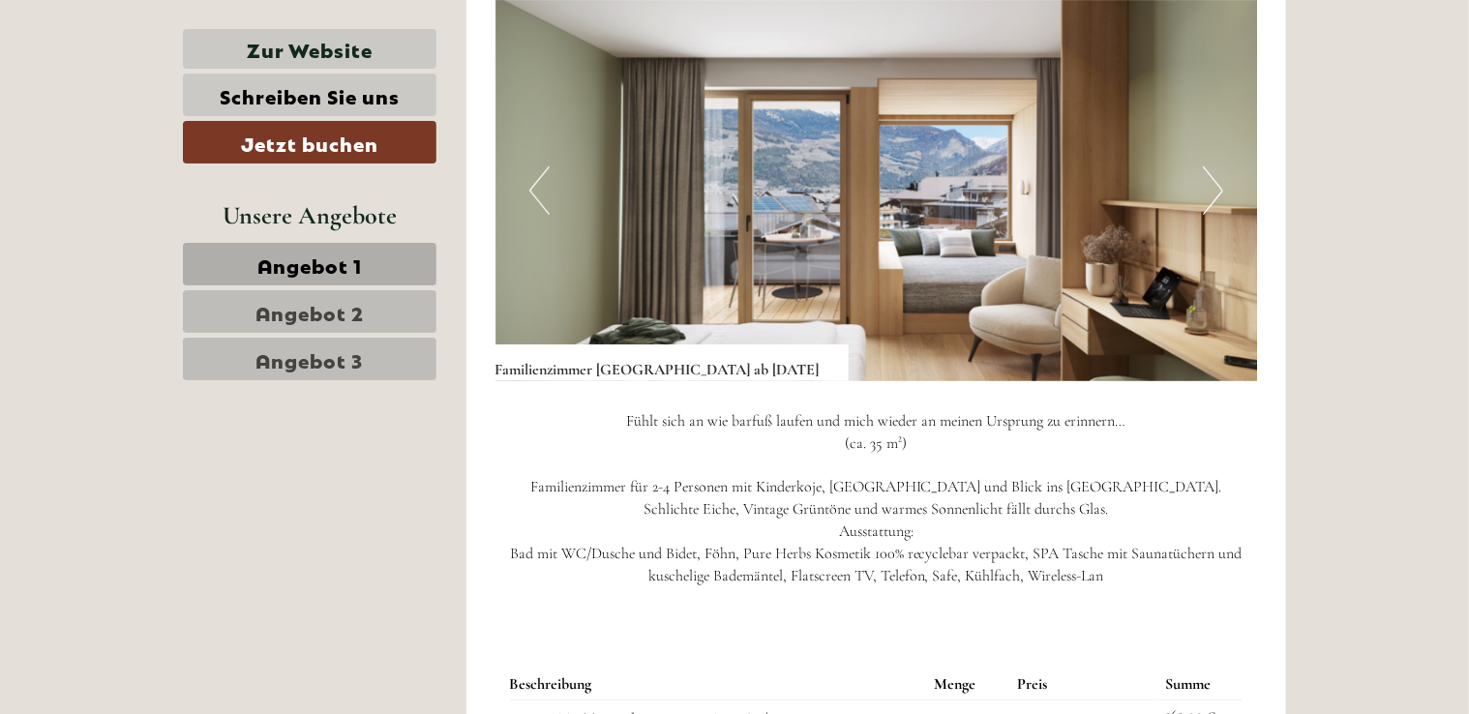
scroll to position [4066, 0]
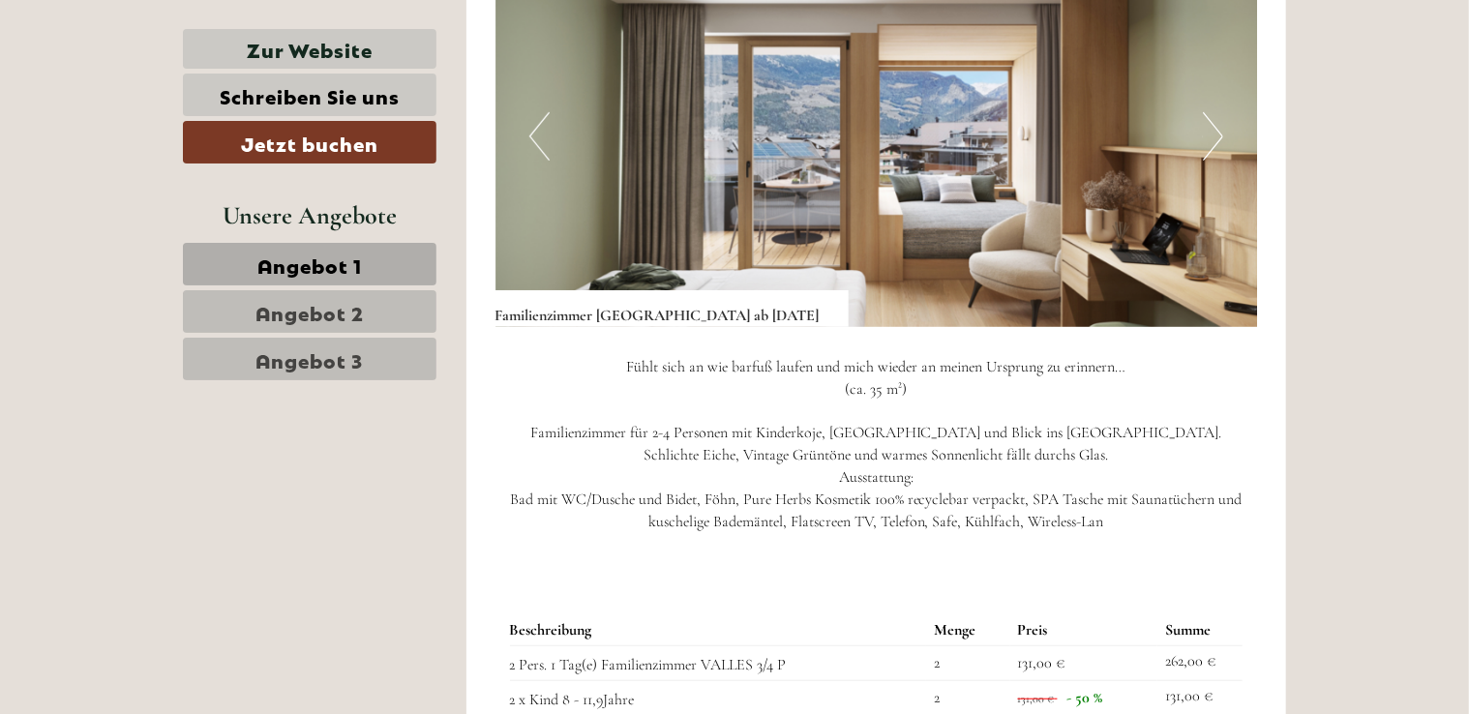
click at [1227, 134] on img at bounding box center [877, 136] width 763 height 381
click at [1207, 139] on button "Next" at bounding box center [1213, 136] width 20 height 48
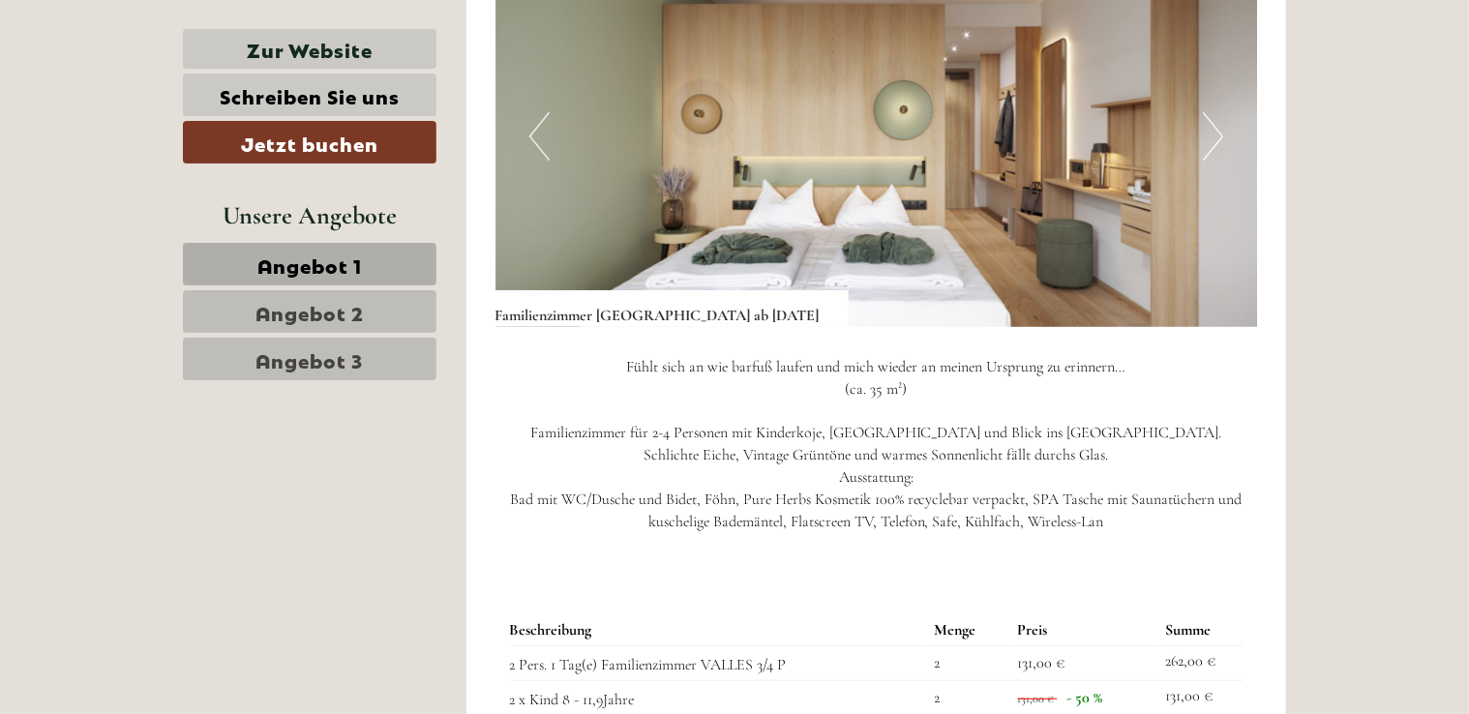
click at [1207, 139] on button "Next" at bounding box center [1213, 136] width 20 height 48
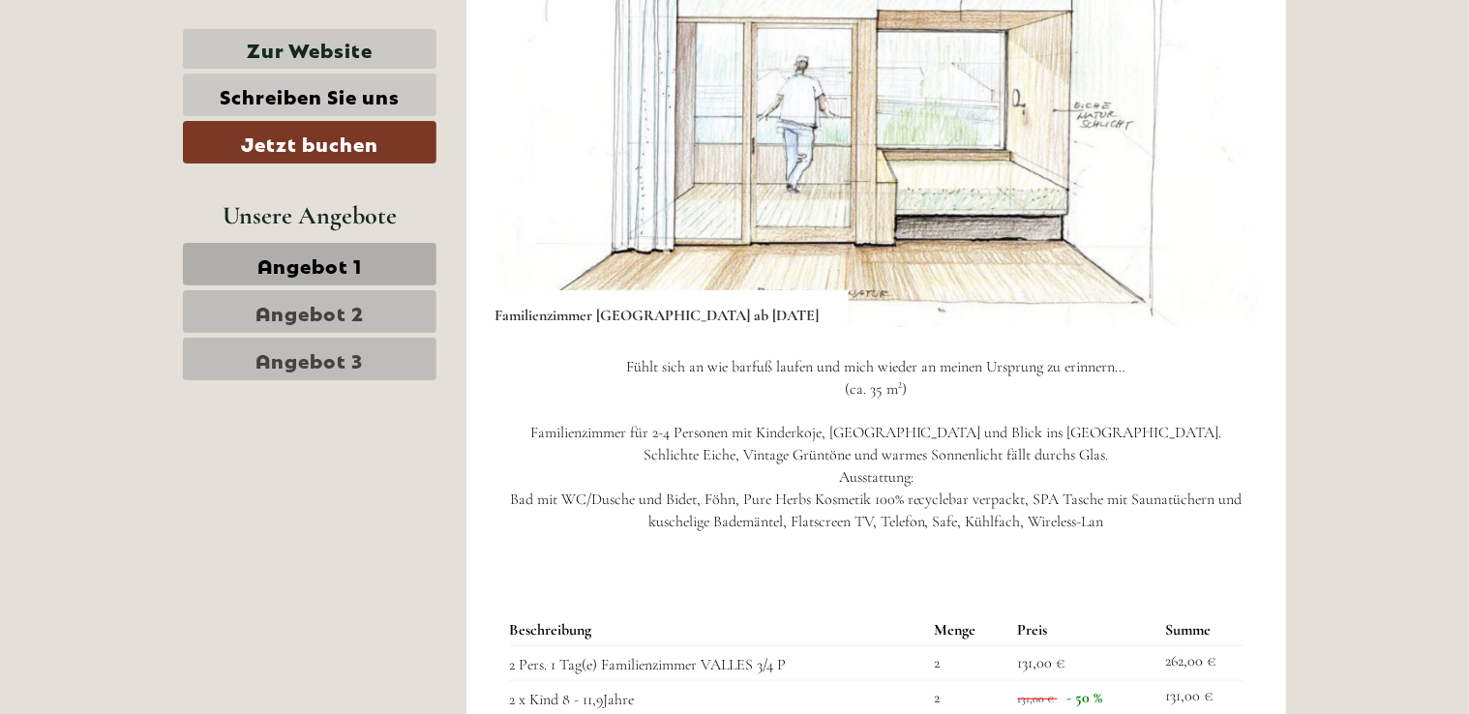
click at [1207, 139] on button "Next" at bounding box center [1213, 136] width 20 height 48
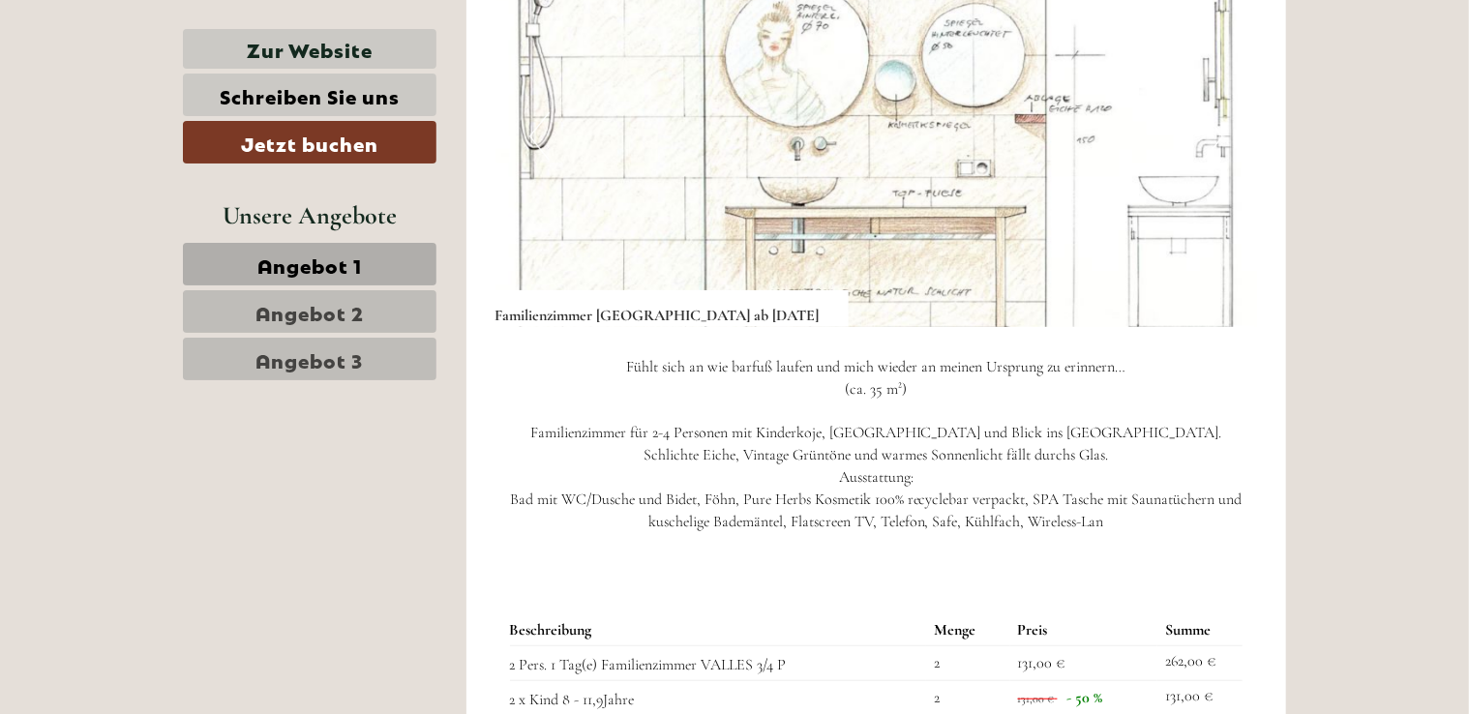
click at [1205, 147] on button "Next" at bounding box center [1213, 136] width 20 height 48
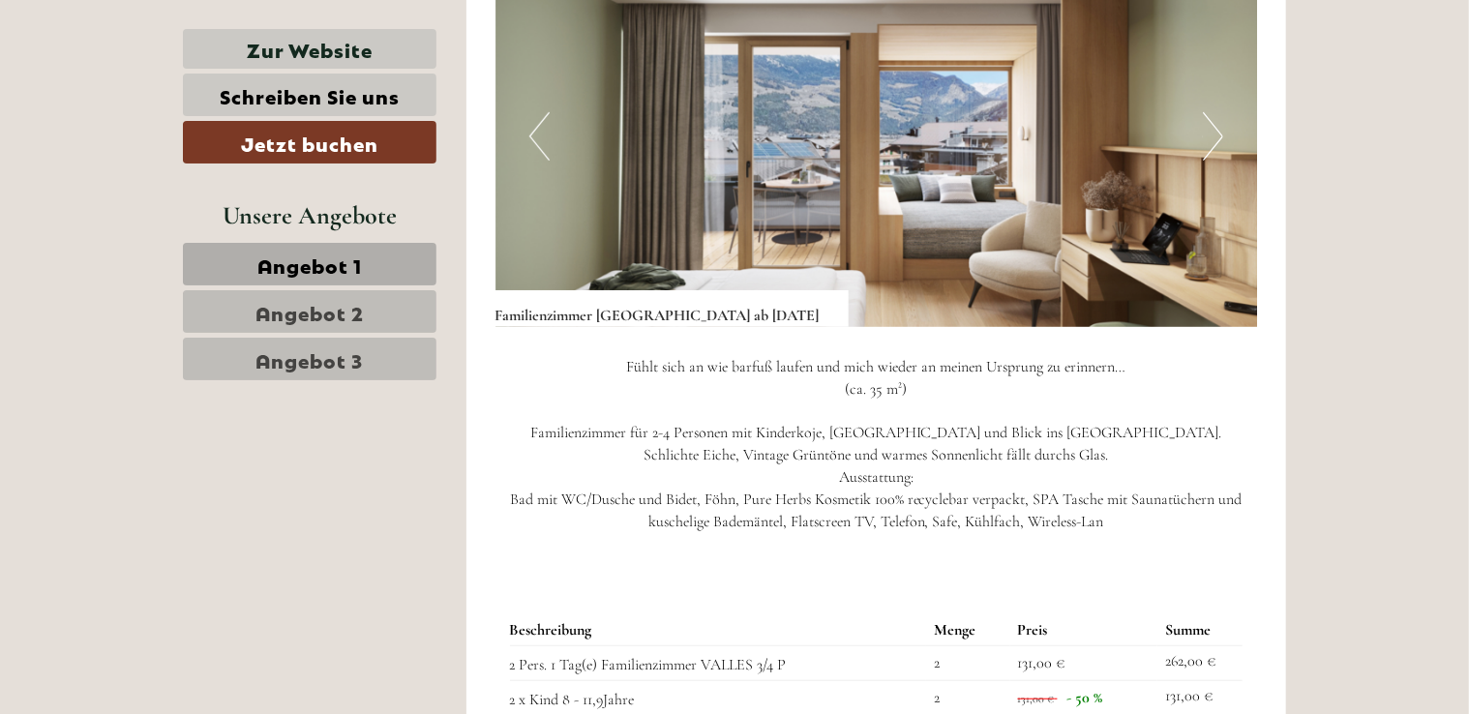
click at [1206, 147] on button "Next" at bounding box center [1213, 136] width 20 height 48
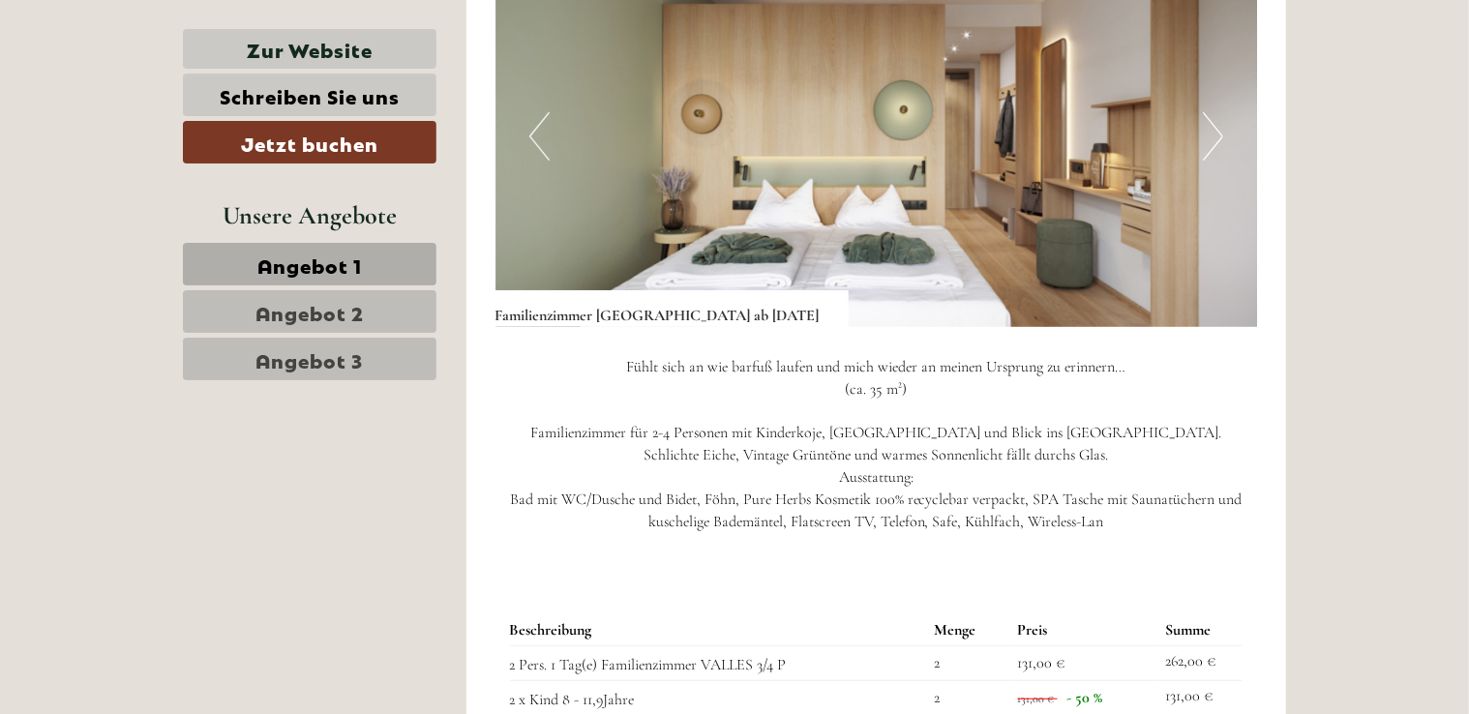
click at [1206, 147] on button "Next" at bounding box center [1213, 136] width 20 height 48
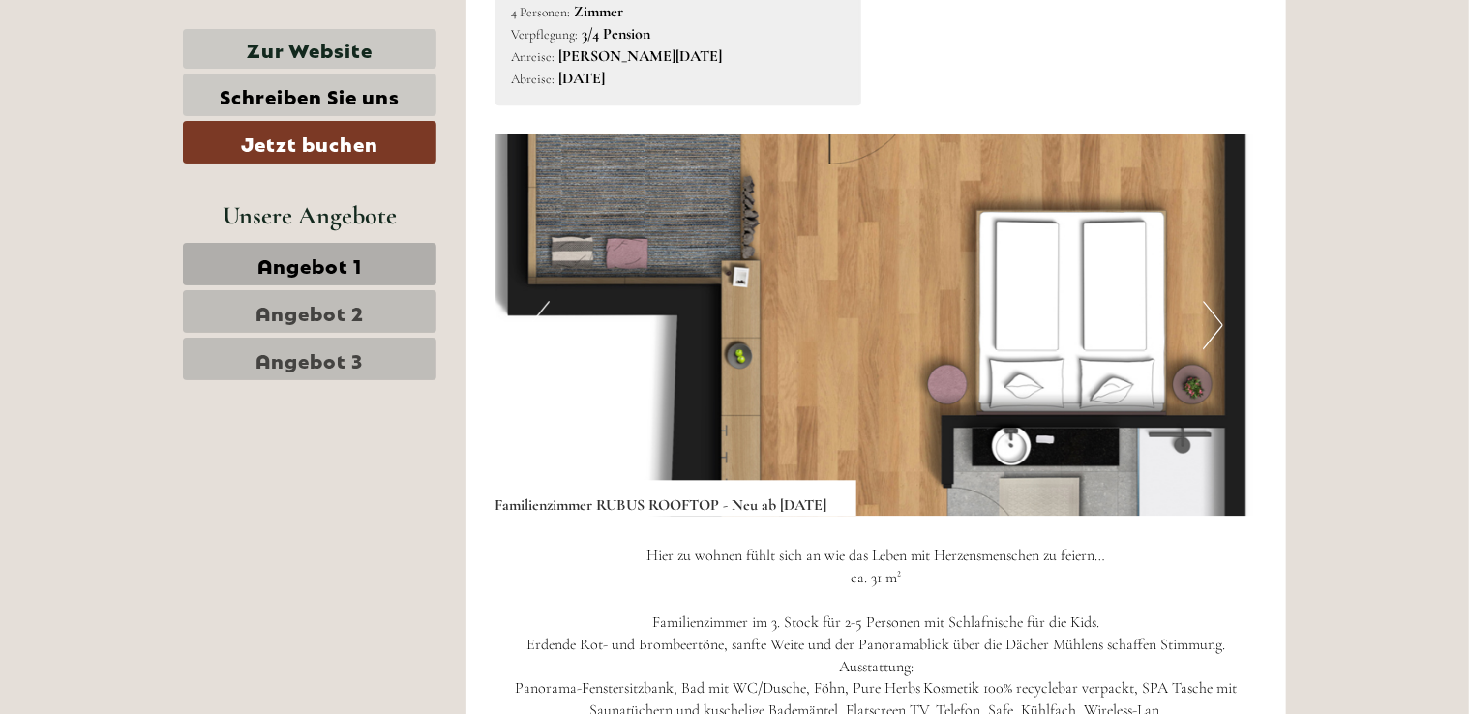
scroll to position [2517, 0]
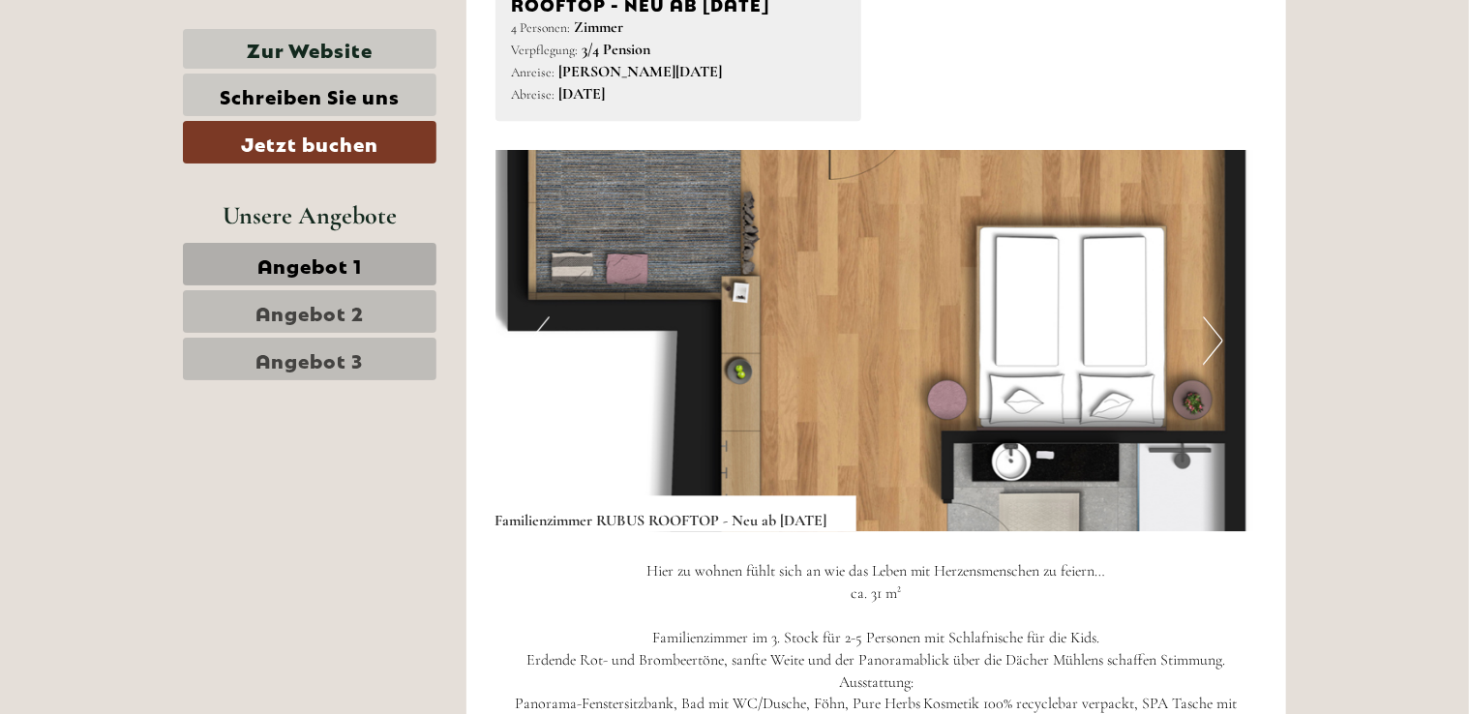
click at [1213, 329] on button "Next" at bounding box center [1213, 341] width 20 height 48
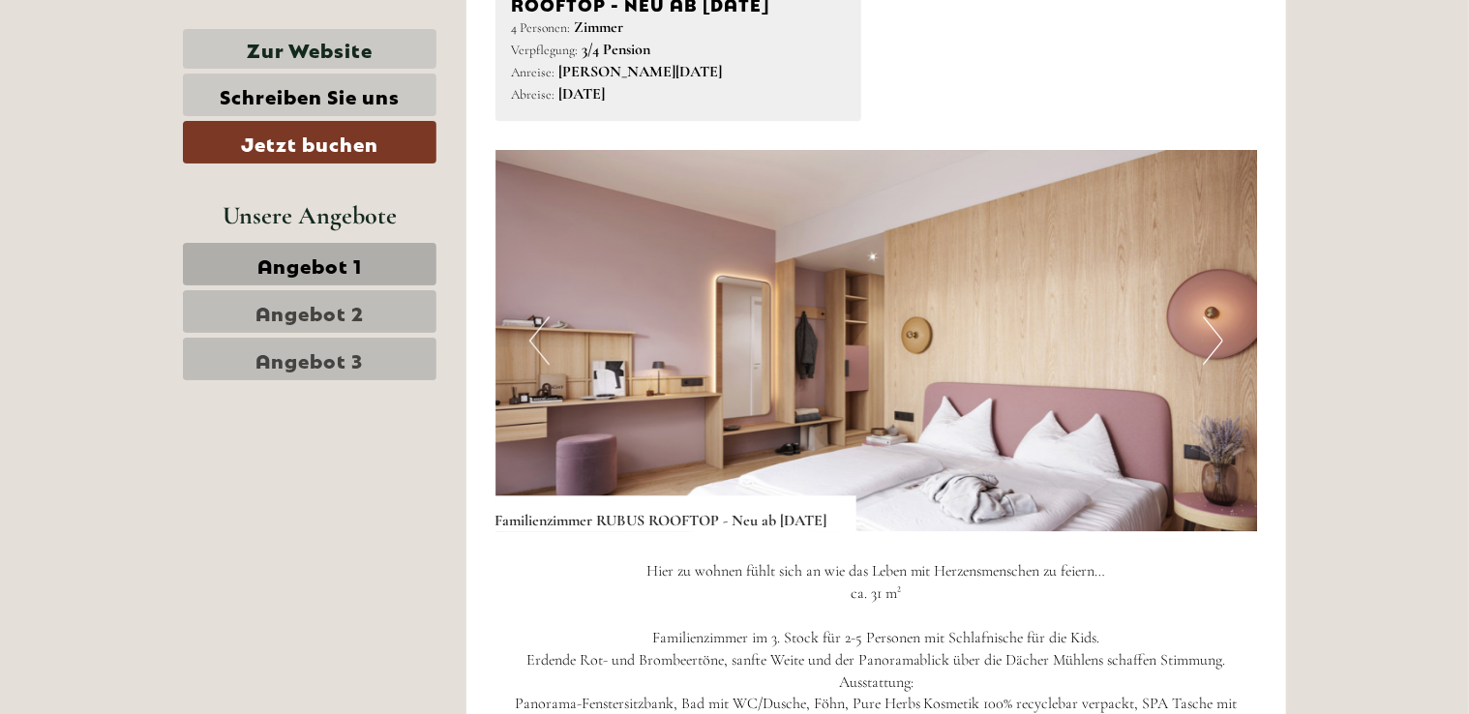
click at [1212, 329] on button "Next" at bounding box center [1213, 341] width 20 height 48
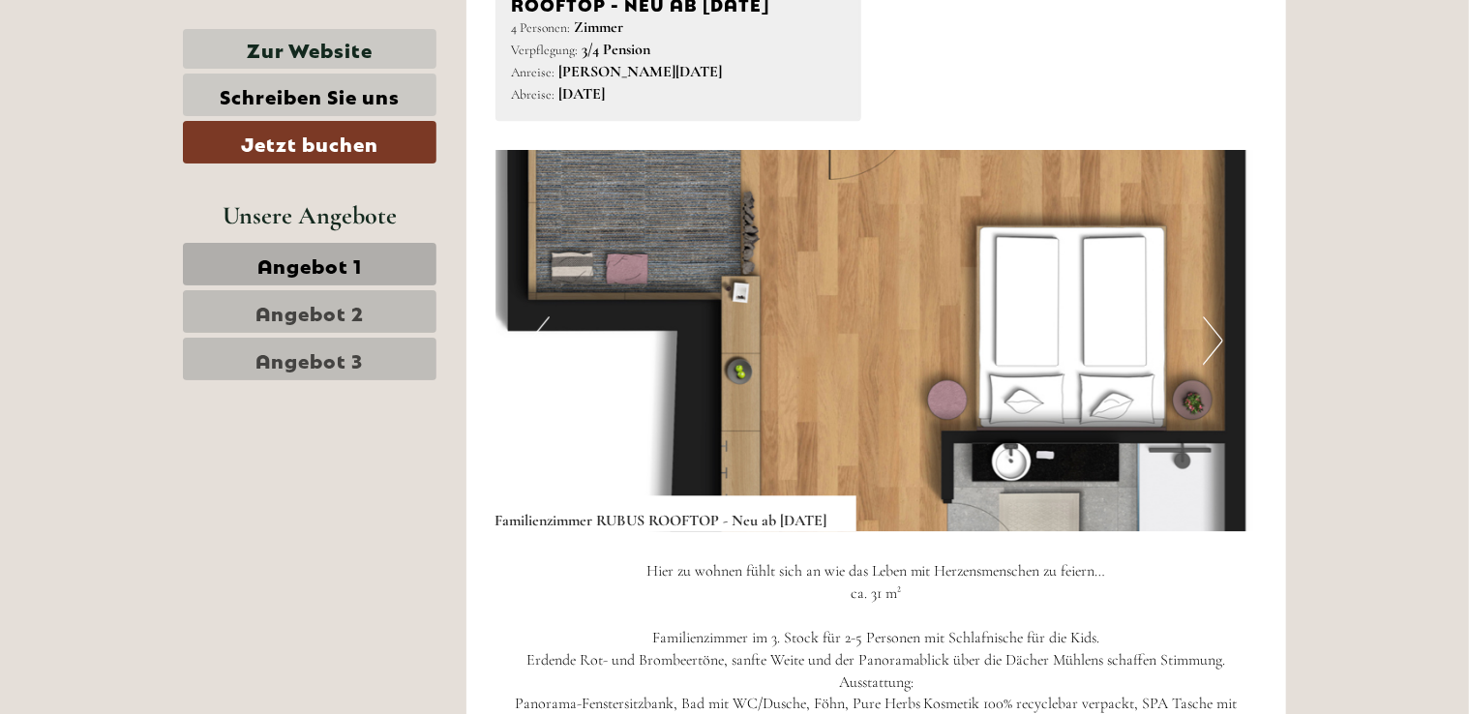
click at [1212, 329] on button "Next" at bounding box center [1213, 341] width 20 height 48
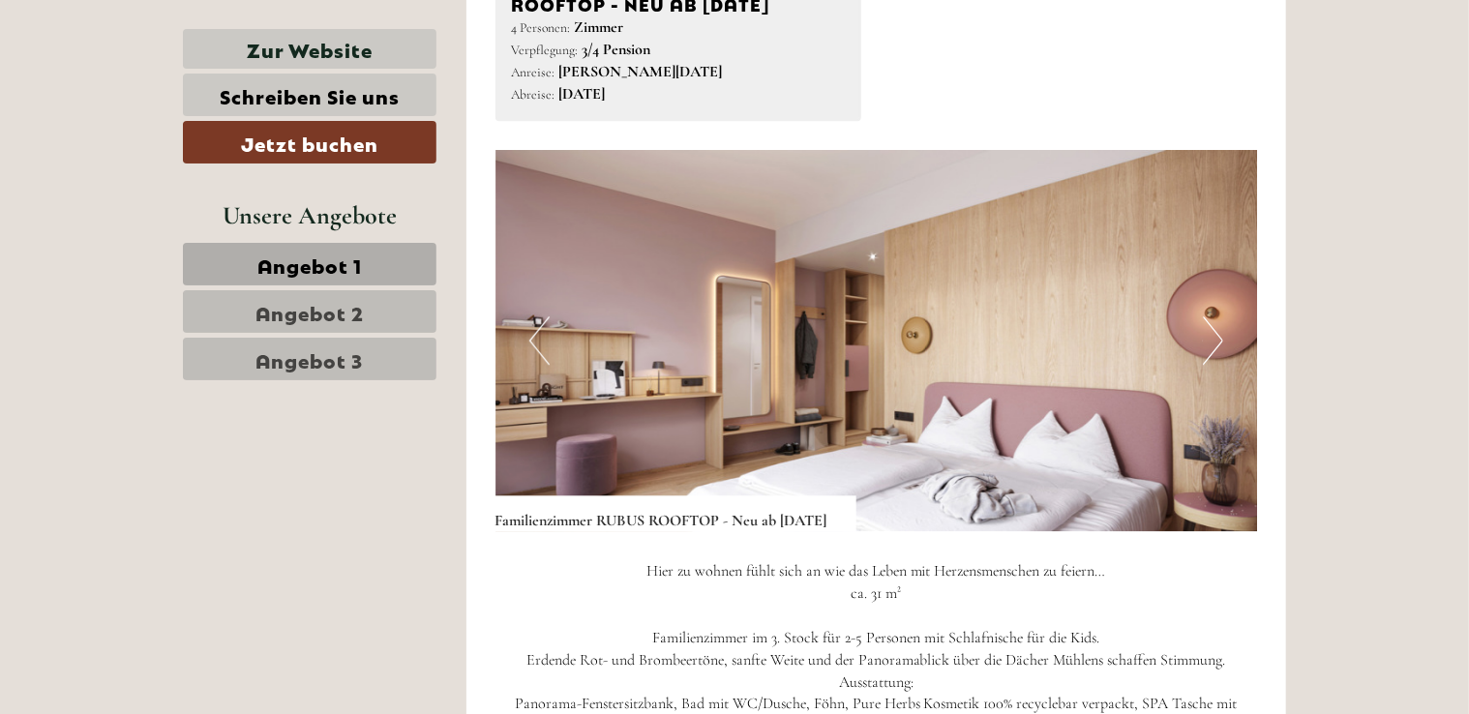
click at [1212, 329] on button "Next" at bounding box center [1213, 341] width 20 height 48
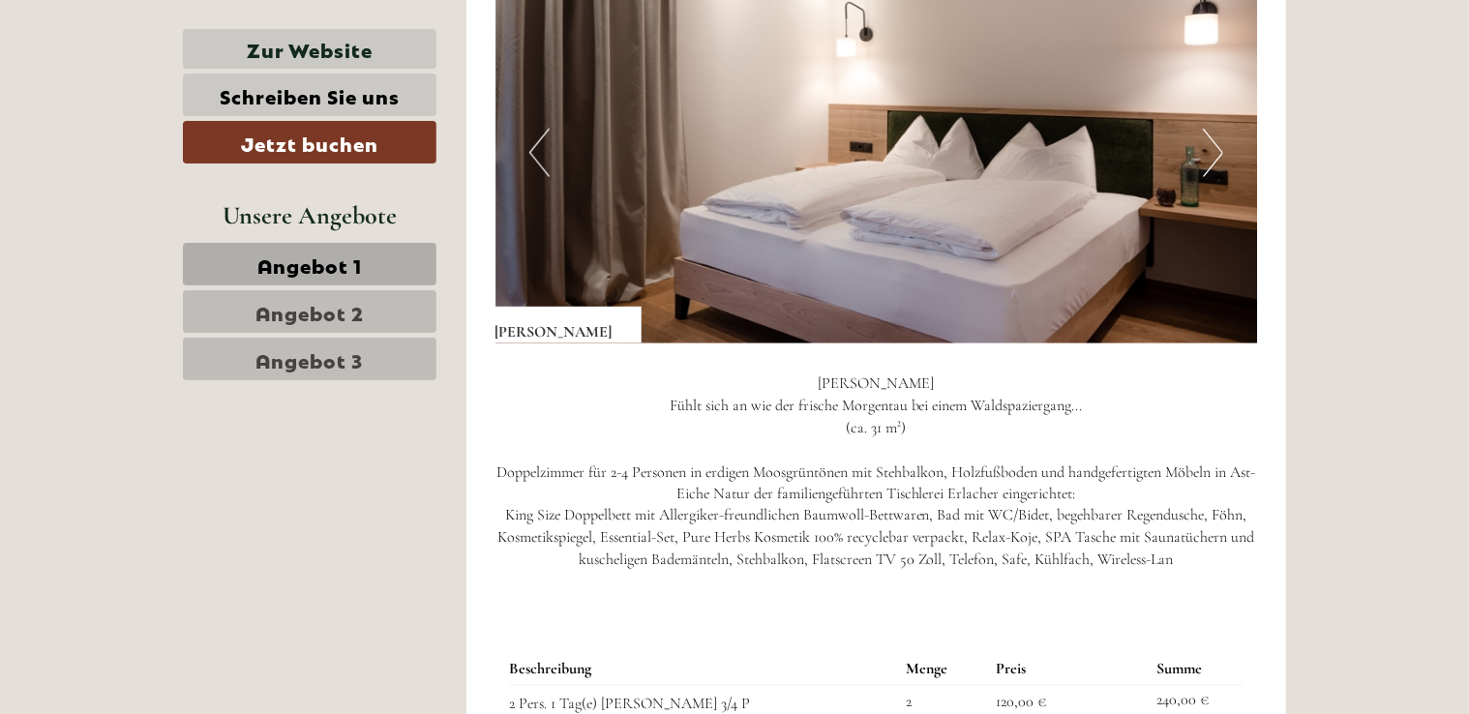
scroll to position [1162, 0]
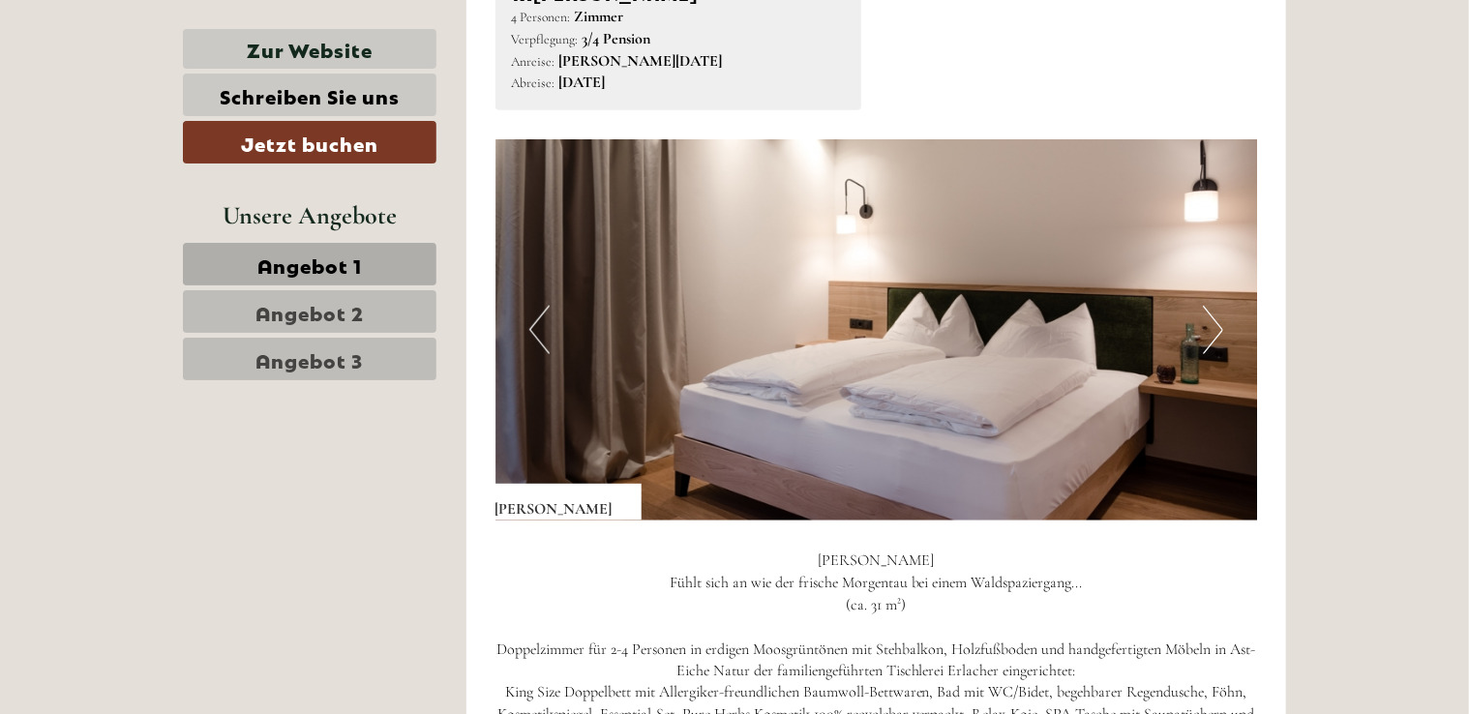
click at [1209, 319] on button "Next" at bounding box center [1213, 330] width 20 height 48
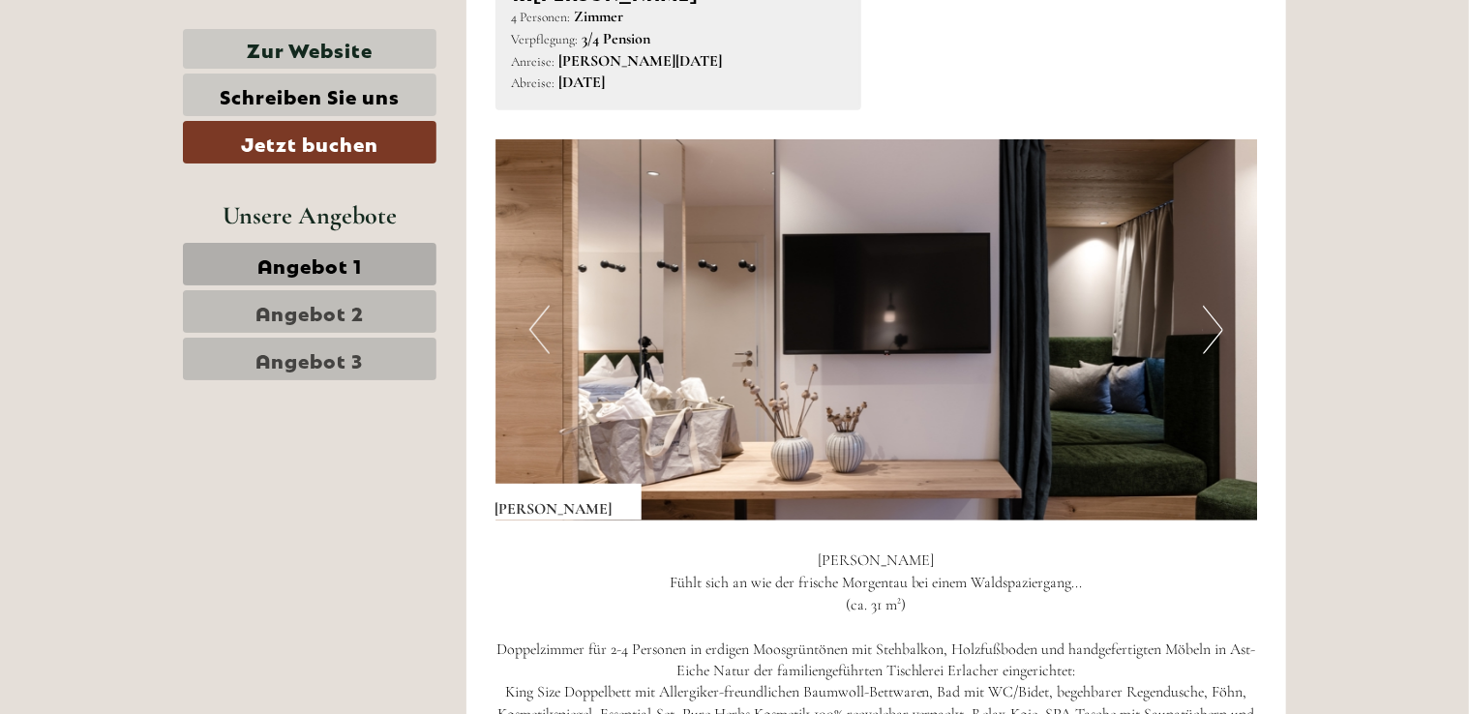
click at [1209, 319] on button "Next" at bounding box center [1213, 330] width 20 height 48
click at [1214, 329] on button "Next" at bounding box center [1213, 330] width 20 height 48
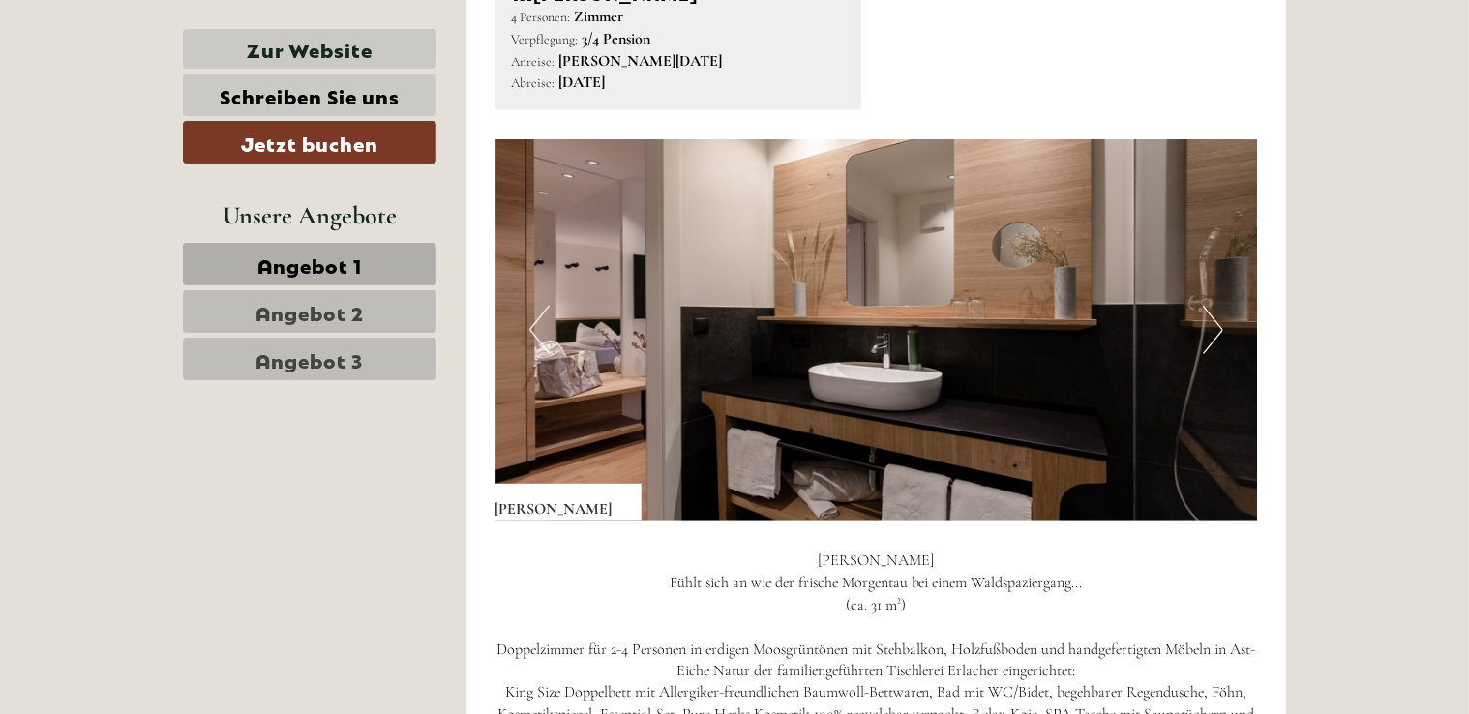
click at [1214, 329] on button "Next" at bounding box center [1213, 330] width 20 height 48
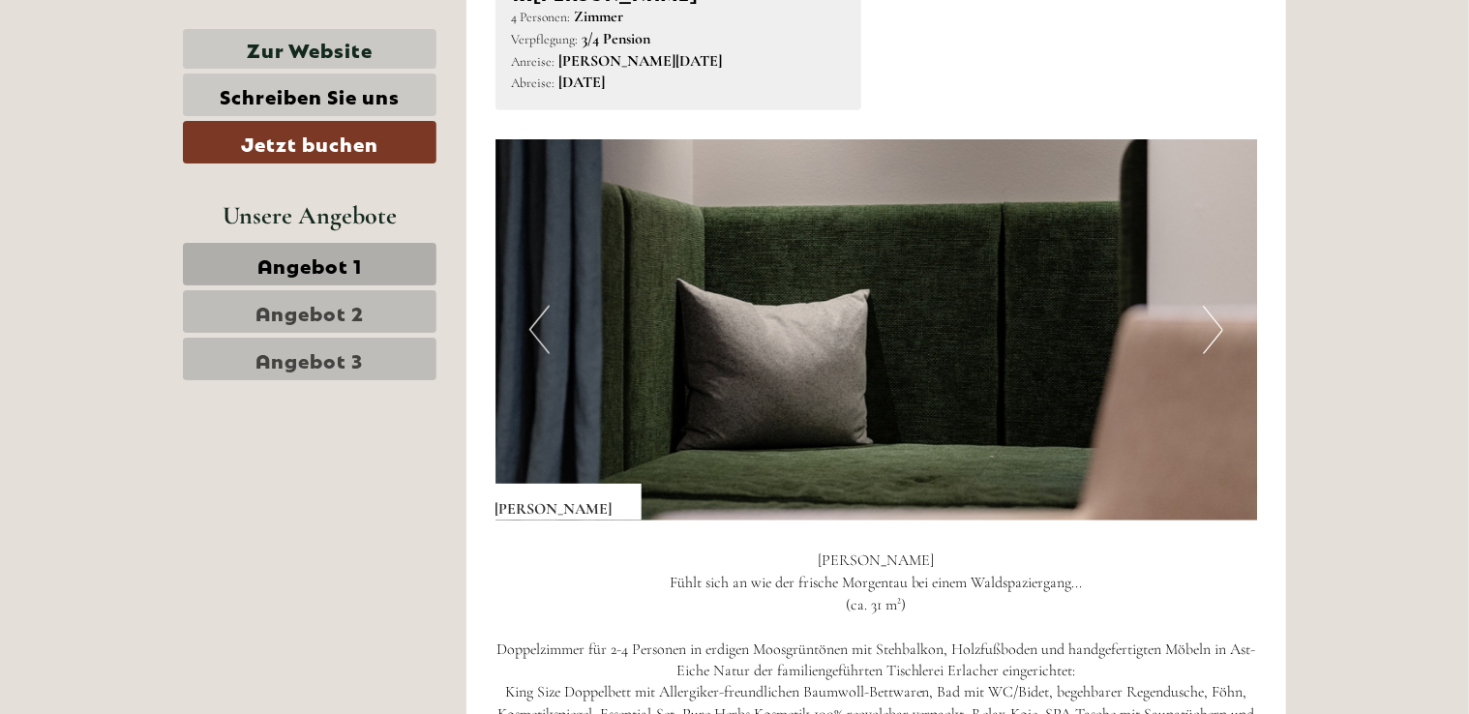
click at [528, 328] on img at bounding box center [877, 329] width 763 height 381
click at [538, 336] on button "Previous" at bounding box center [540, 330] width 20 height 48
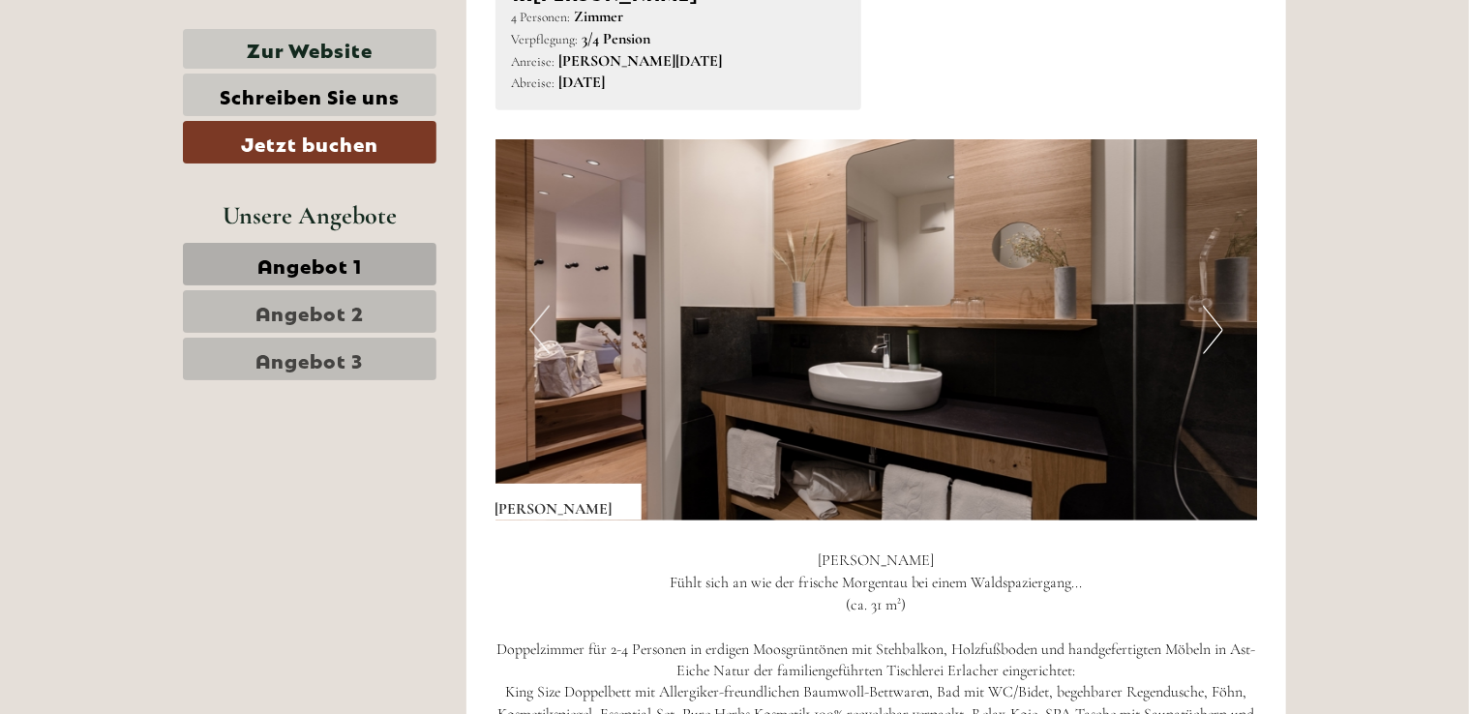
click at [541, 335] on button "Previous" at bounding box center [540, 330] width 20 height 48
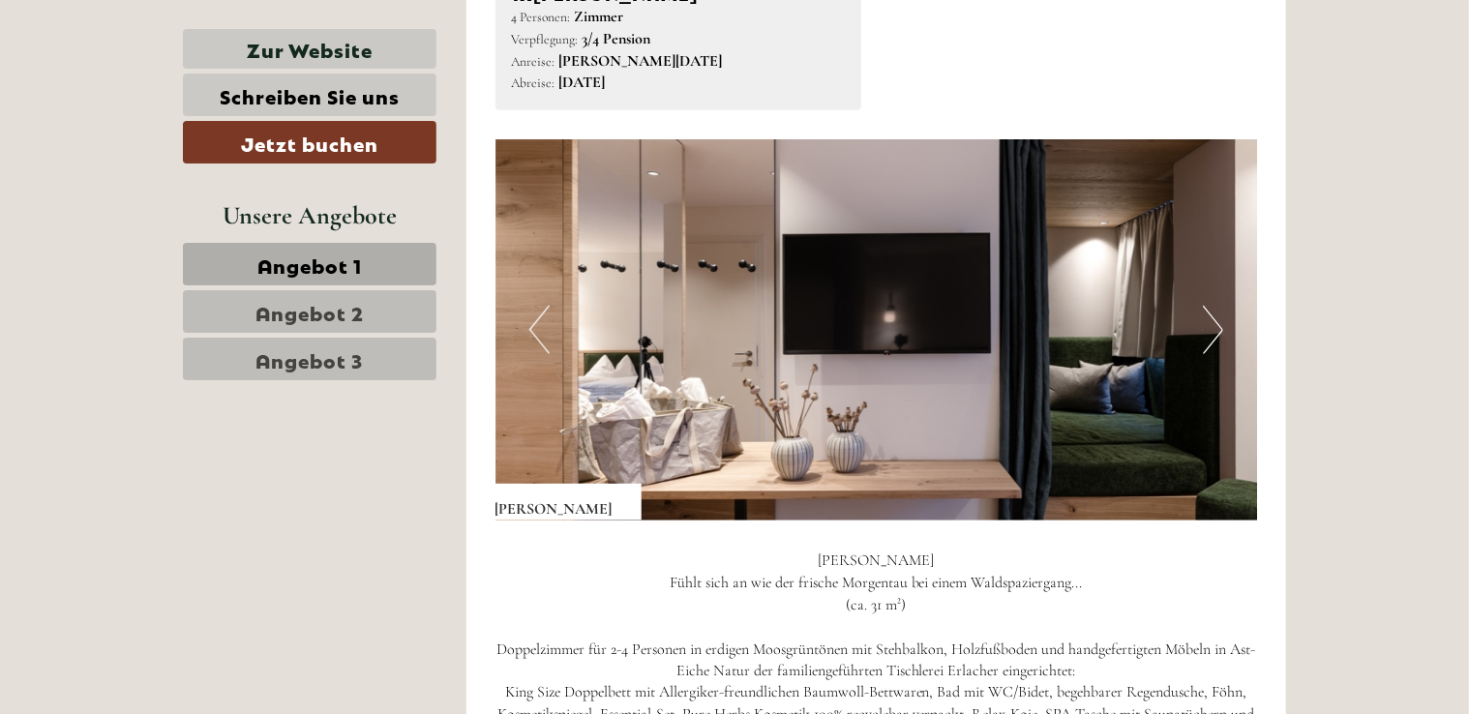
click at [541, 335] on button "Previous" at bounding box center [540, 330] width 20 height 48
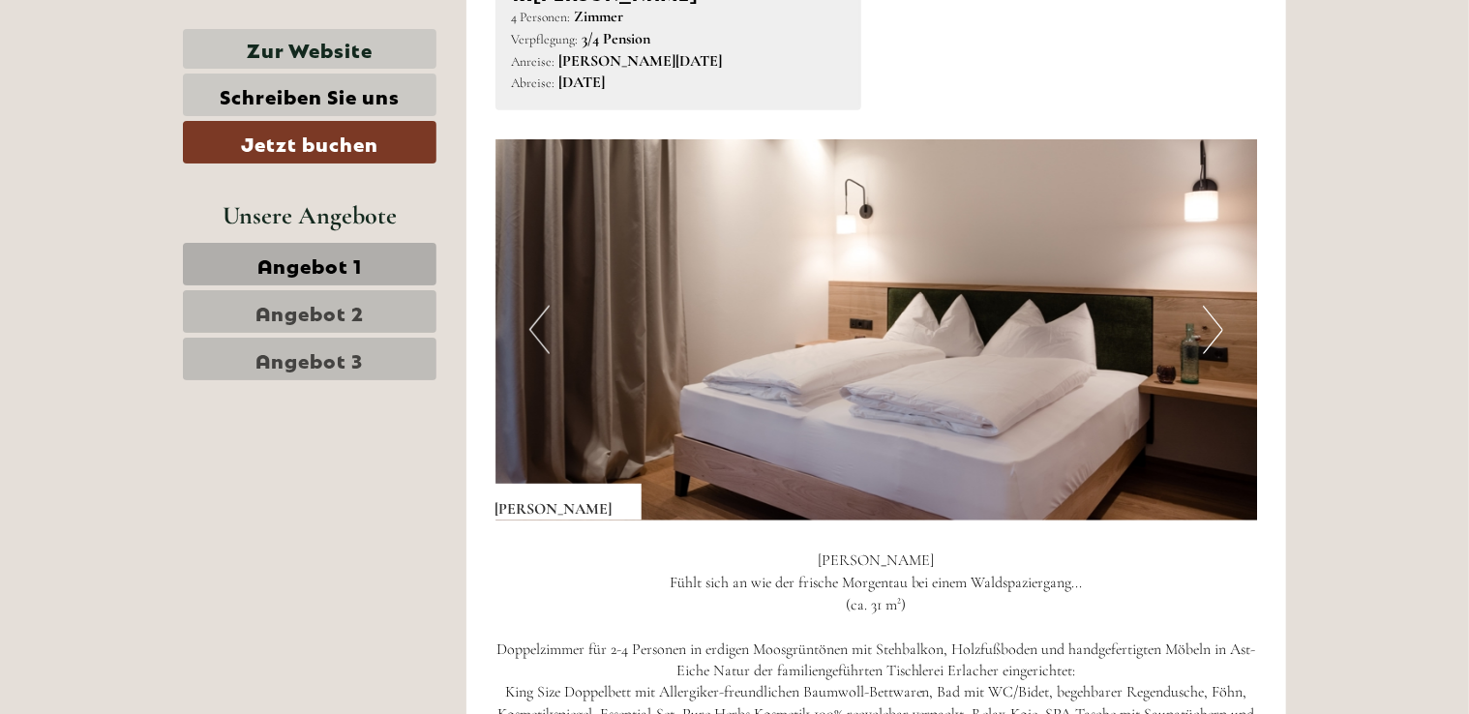
click at [541, 335] on button "Previous" at bounding box center [540, 330] width 20 height 48
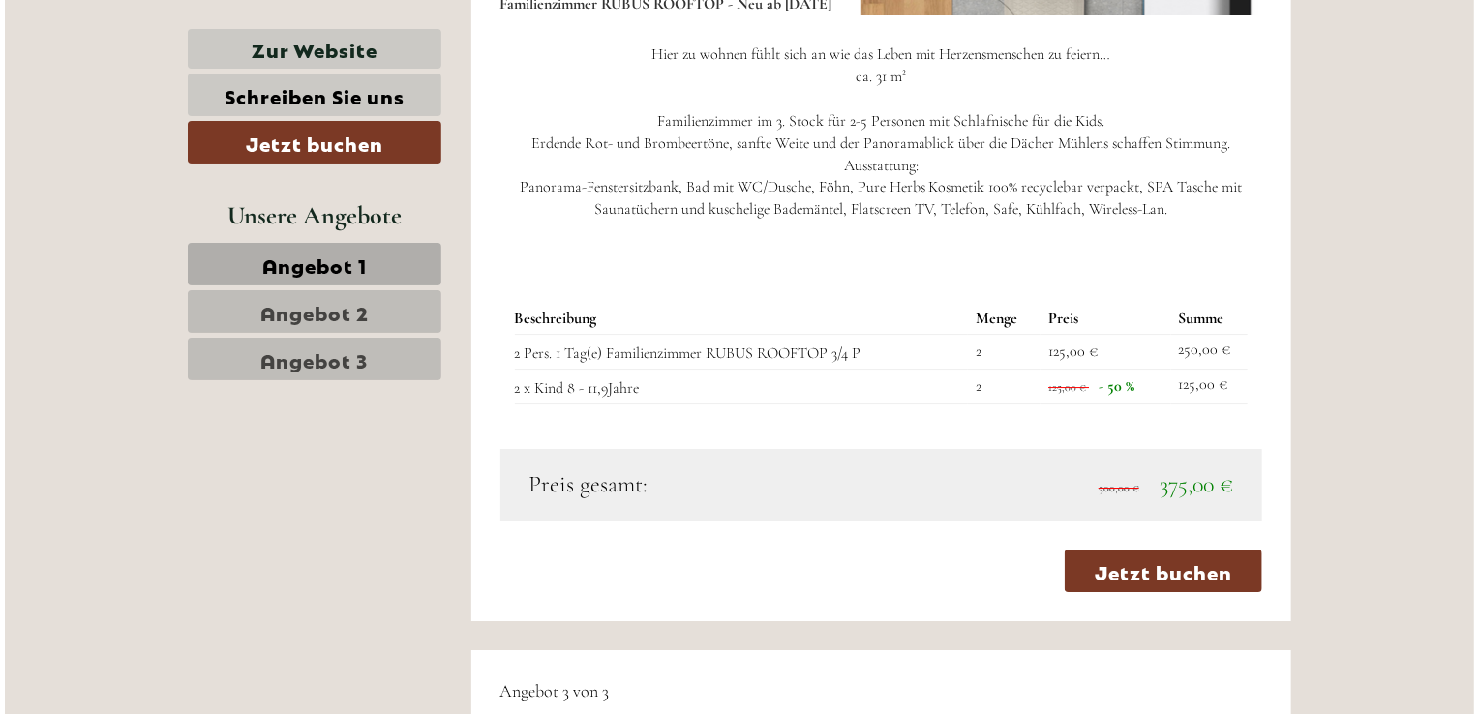
scroll to position [3001, 0]
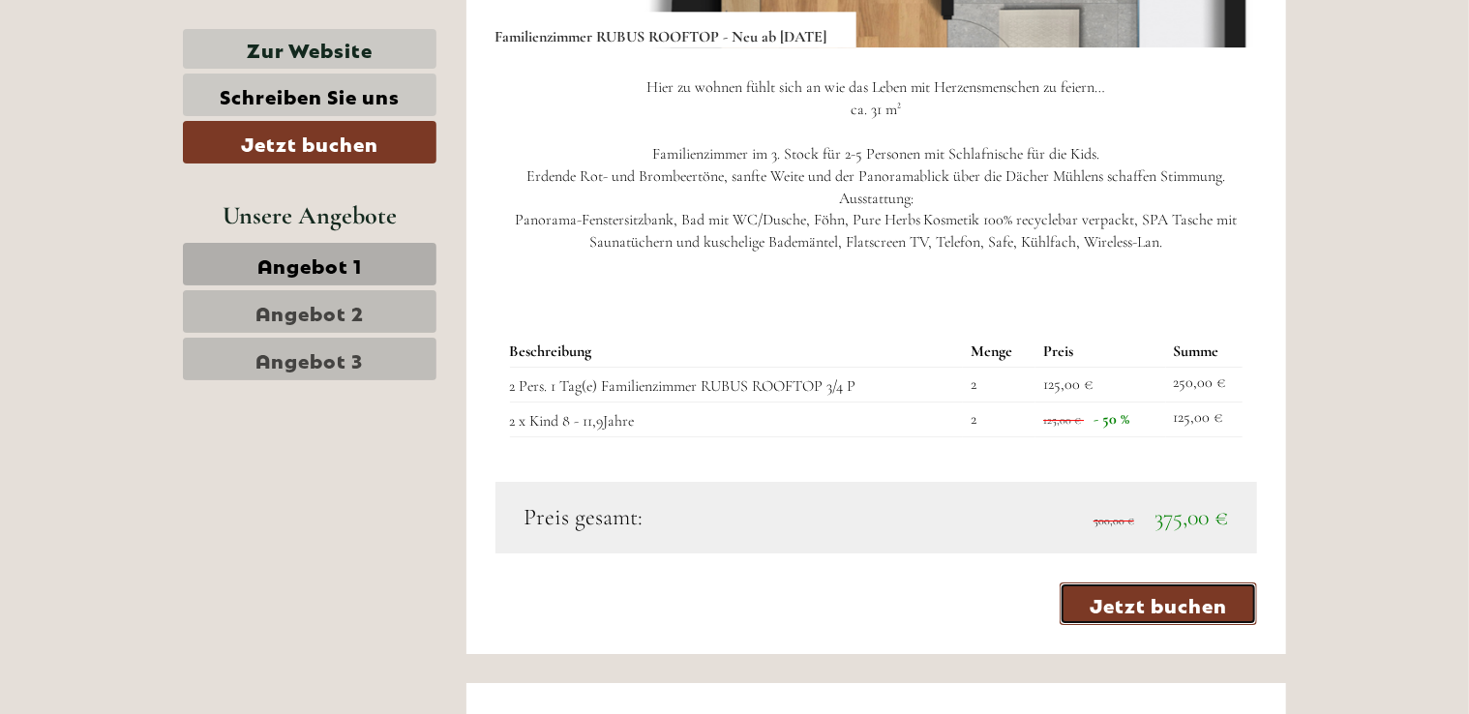
click at [1165, 610] on link "Jetzt buchen" at bounding box center [1158, 604] width 197 height 43
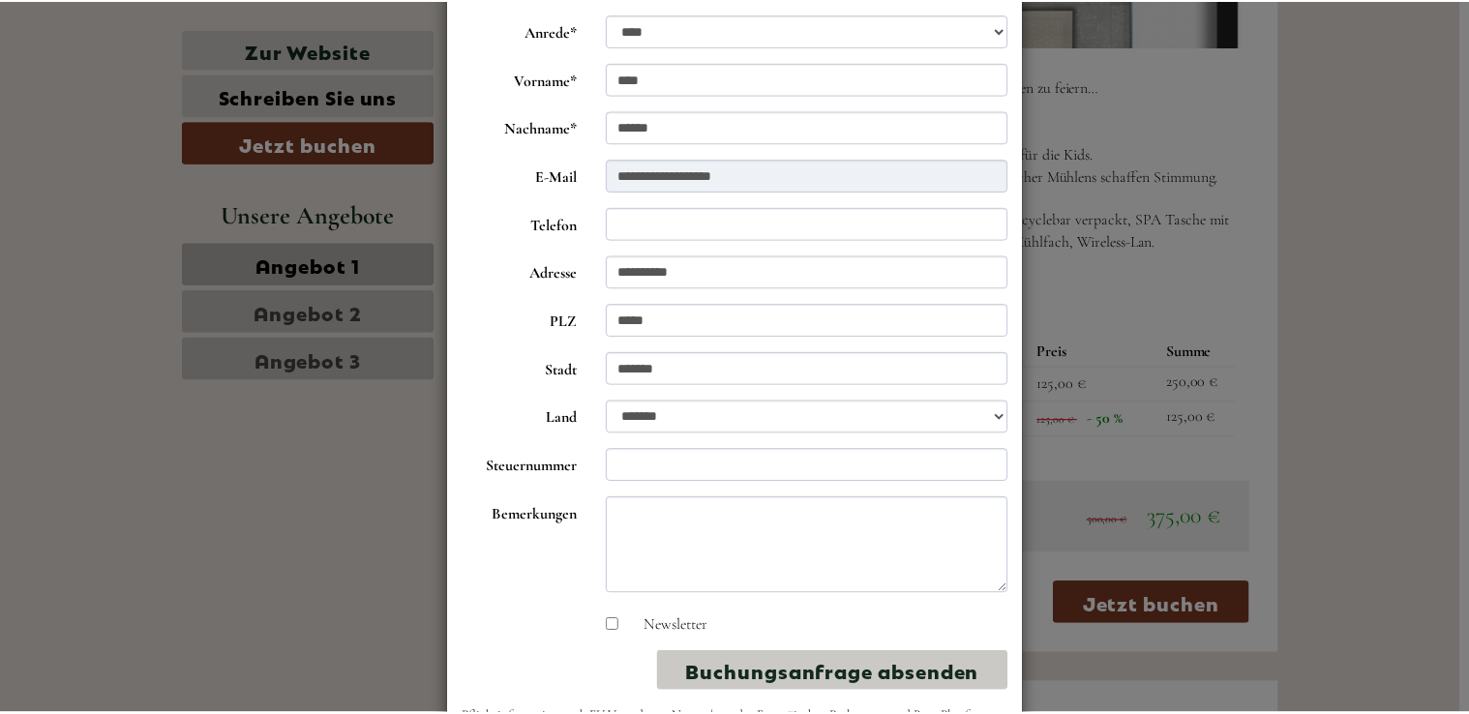
scroll to position [217, 0]
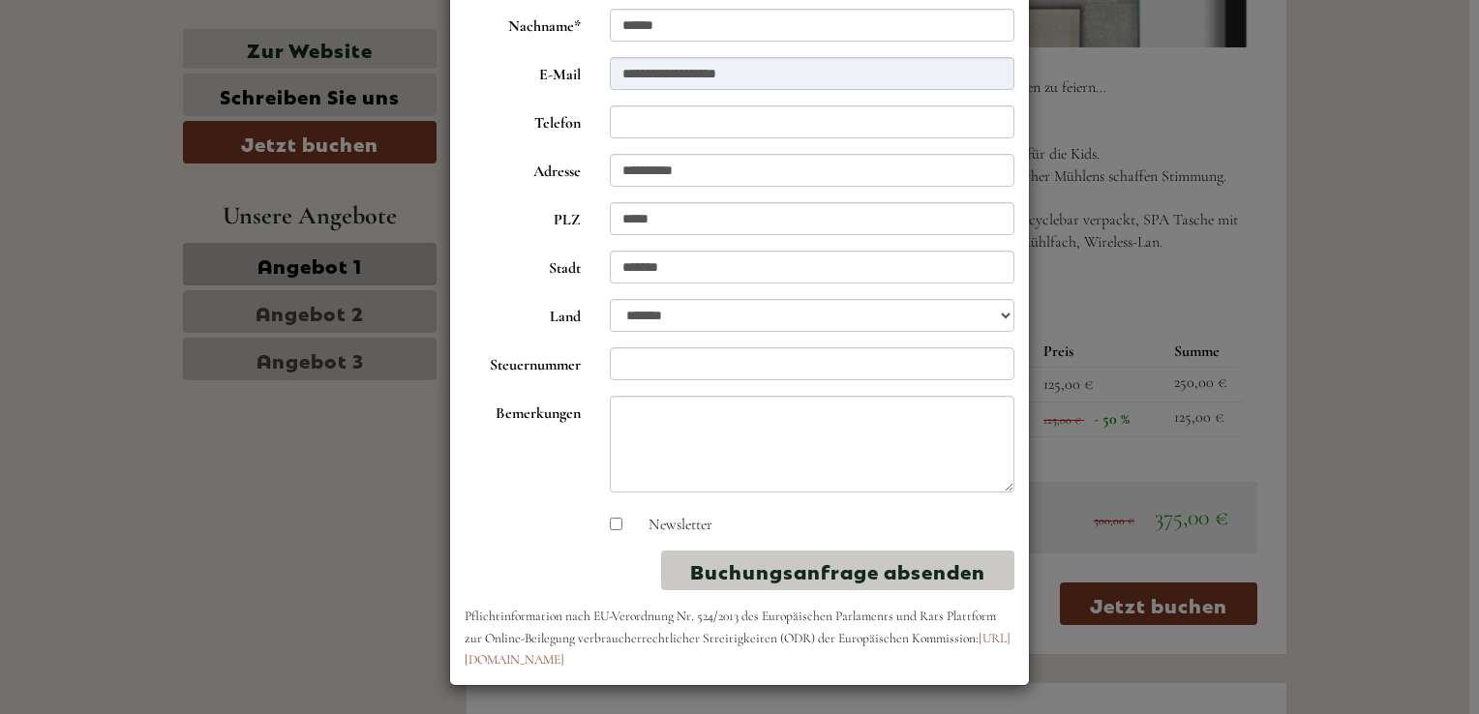
click at [313, 443] on div "**********" at bounding box center [739, 357] width 1479 height 714
